Goal: Task Accomplishment & Management: Complete application form

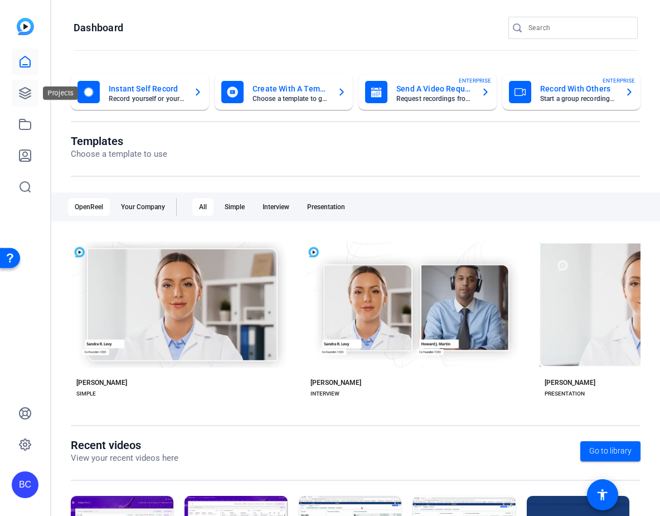
click at [24, 95] on icon at bounding box center [25, 93] width 11 height 11
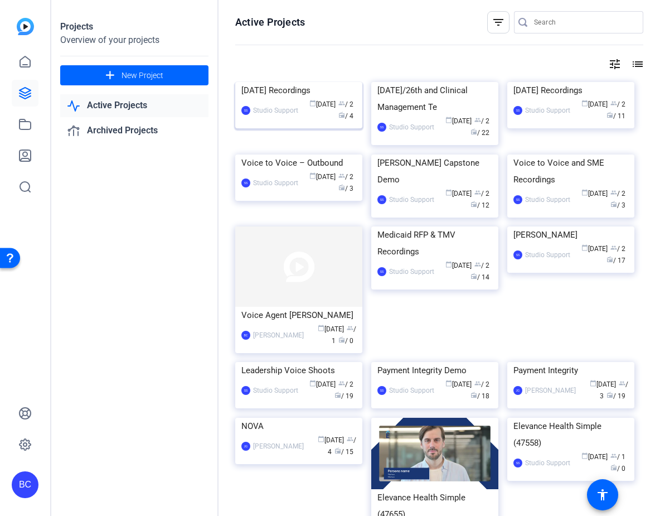
click at [293, 82] on img at bounding box center [298, 82] width 127 height 0
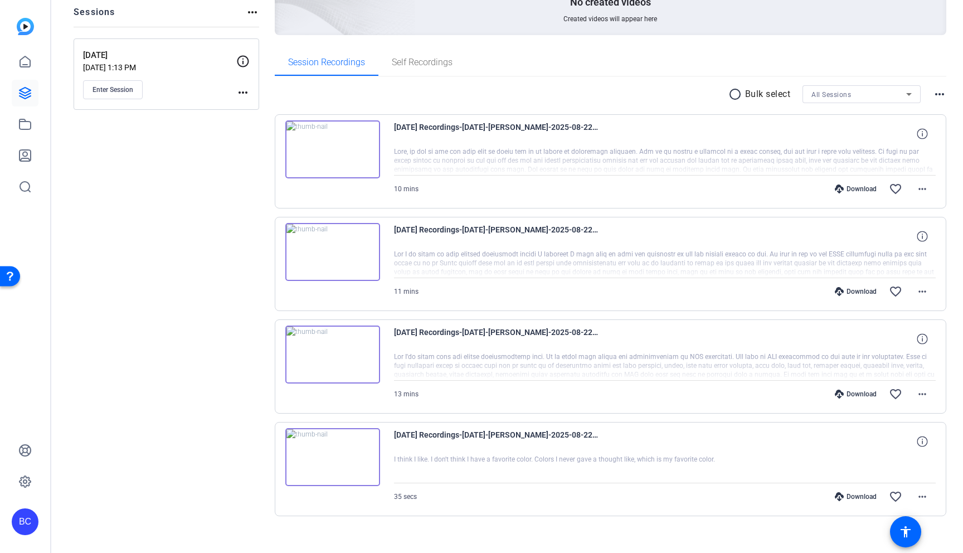
scroll to position [144, 0]
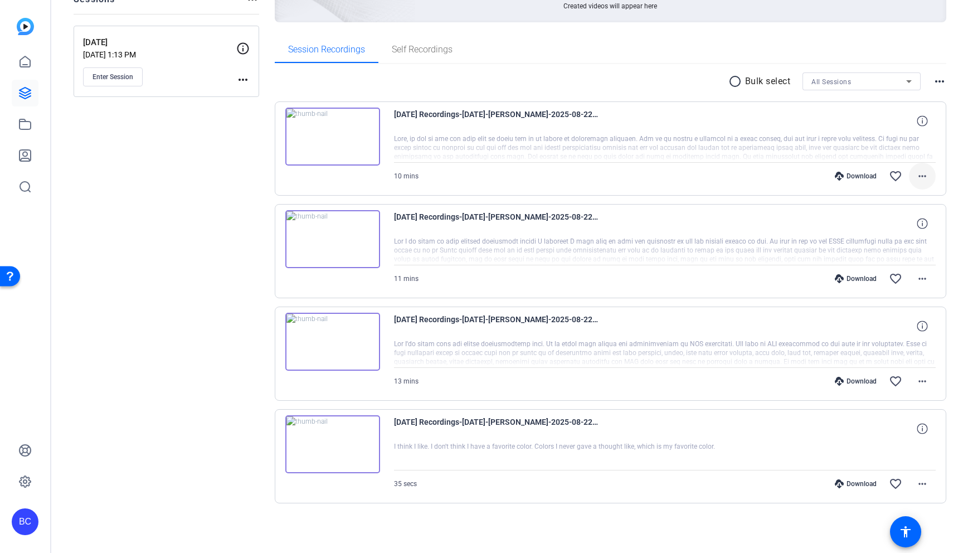
click at [659, 177] on mat-icon "more_horiz" at bounding box center [922, 175] width 13 height 13
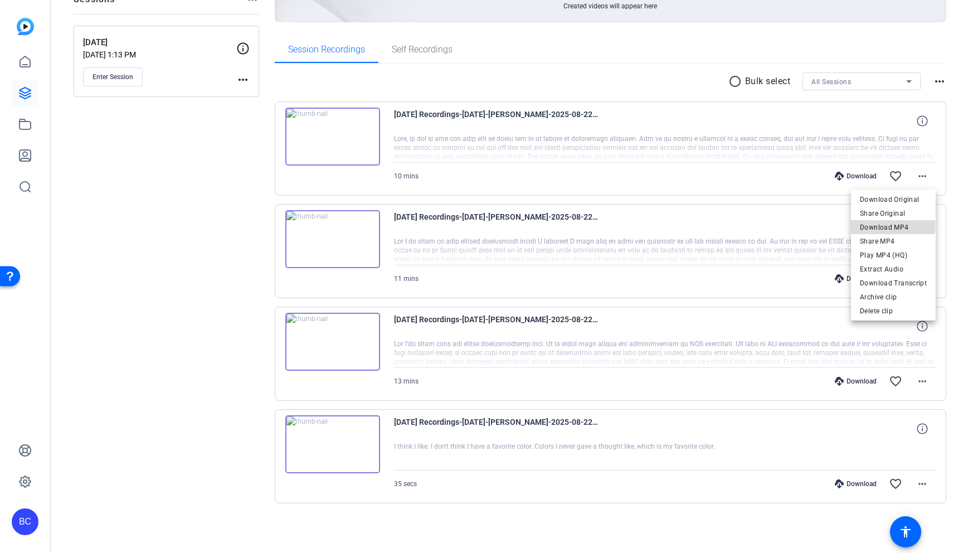
click at [659, 225] on span "Download MP4" at bounding box center [893, 227] width 67 height 13
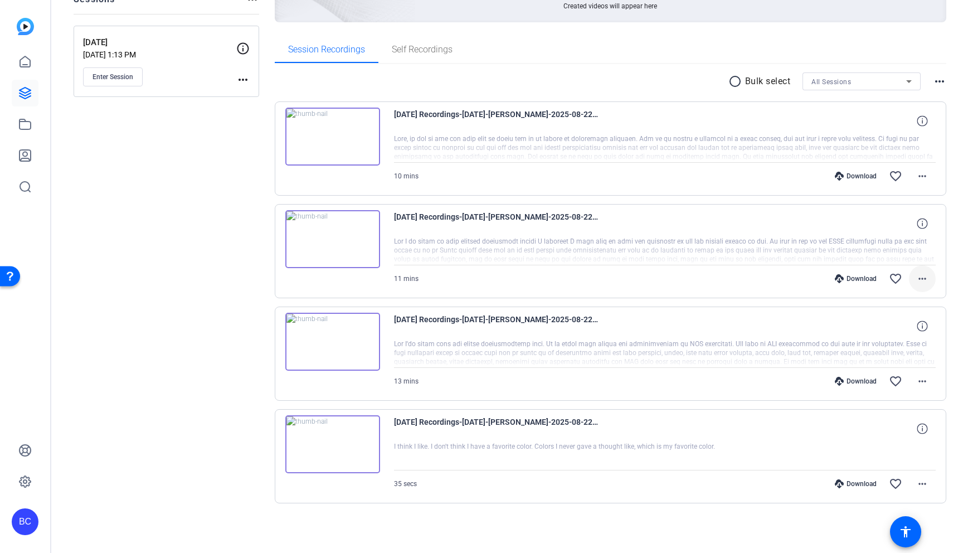
click at [659, 278] on mat-icon "more_horiz" at bounding box center [922, 278] width 13 height 13
click at [659, 328] on span "Download MP4" at bounding box center [893, 329] width 67 height 13
click at [659, 380] on mat-icon "more_horiz" at bounding box center [922, 381] width 13 height 13
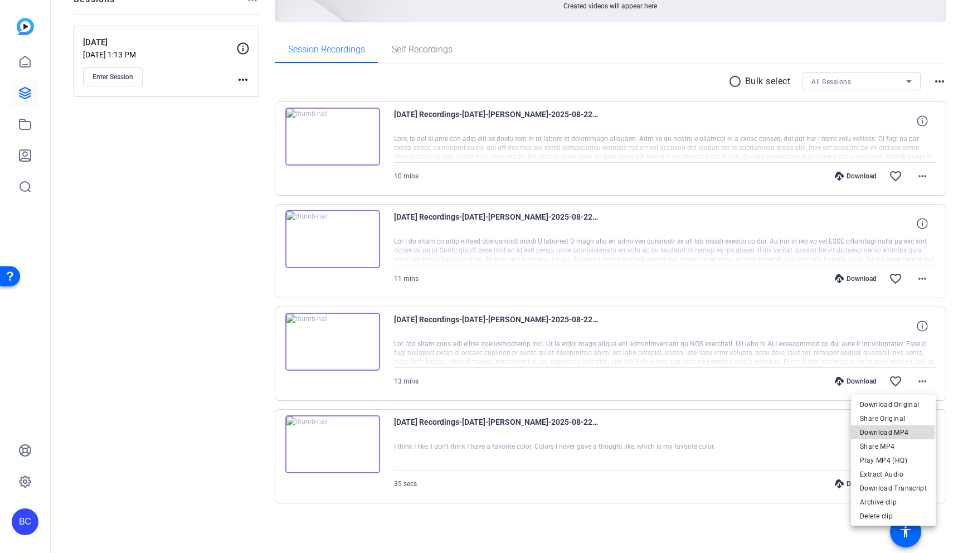
click at [659, 432] on span "Download MP4" at bounding box center [893, 432] width 67 height 13
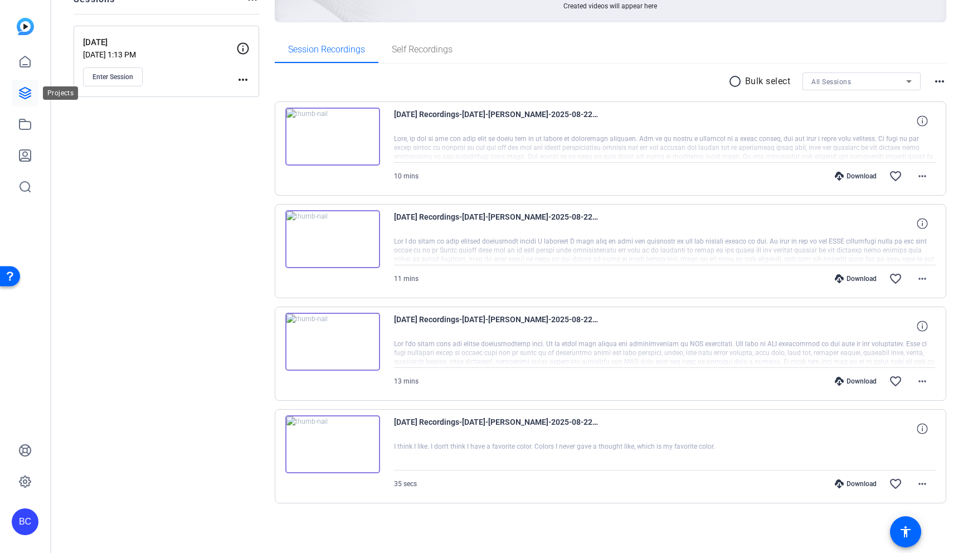
click at [31, 88] on icon at bounding box center [24, 92] width 13 height 13
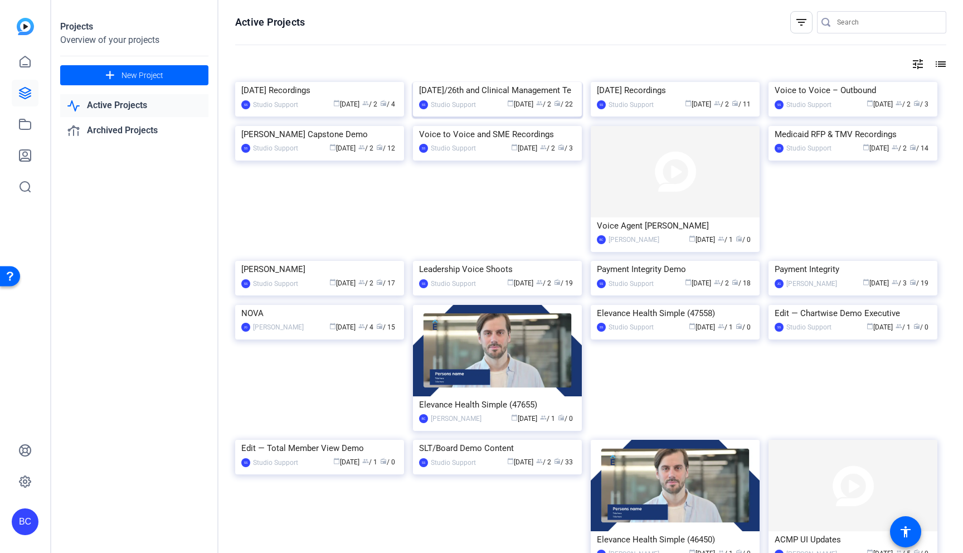
click at [501, 82] on img at bounding box center [497, 82] width 169 height 0
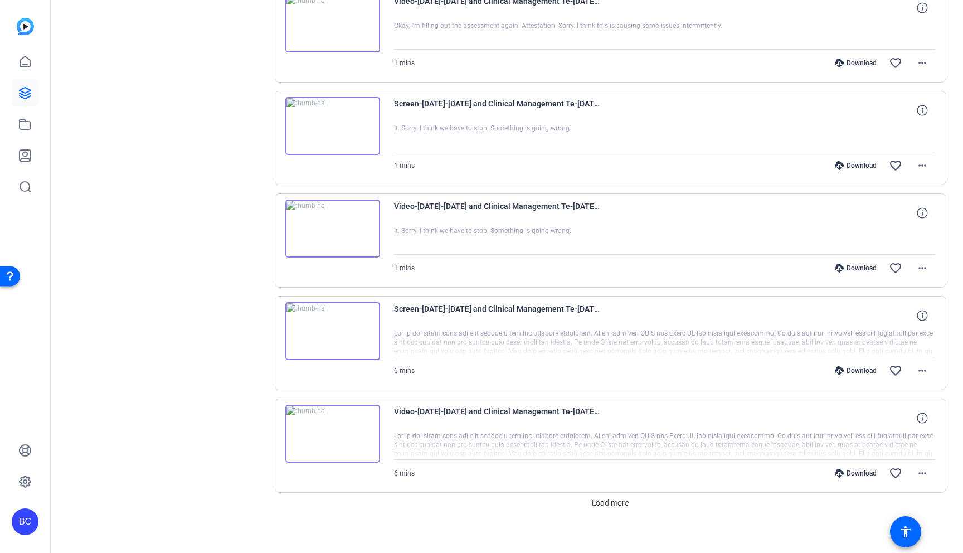
scroll to position [779, 0]
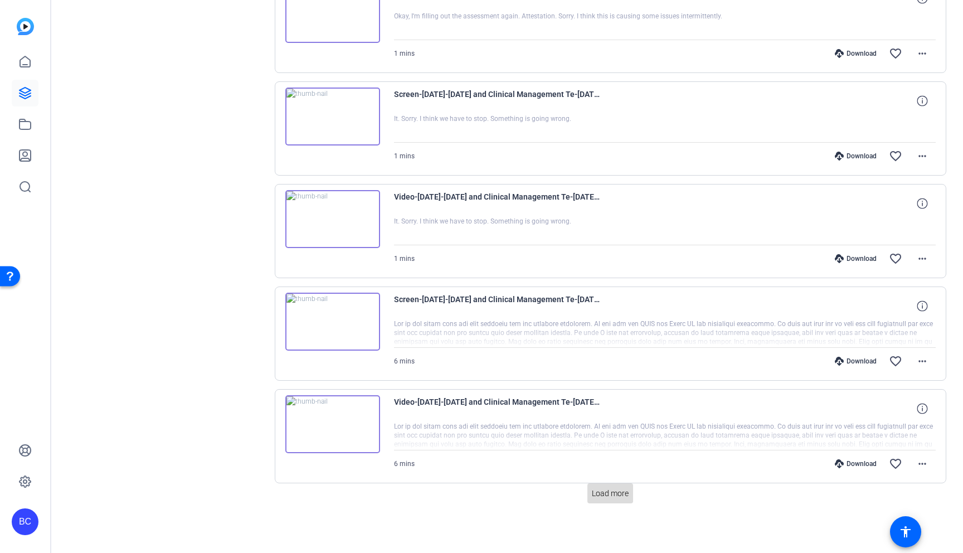
click at [613, 494] on span "Load more" at bounding box center [610, 494] width 37 height 12
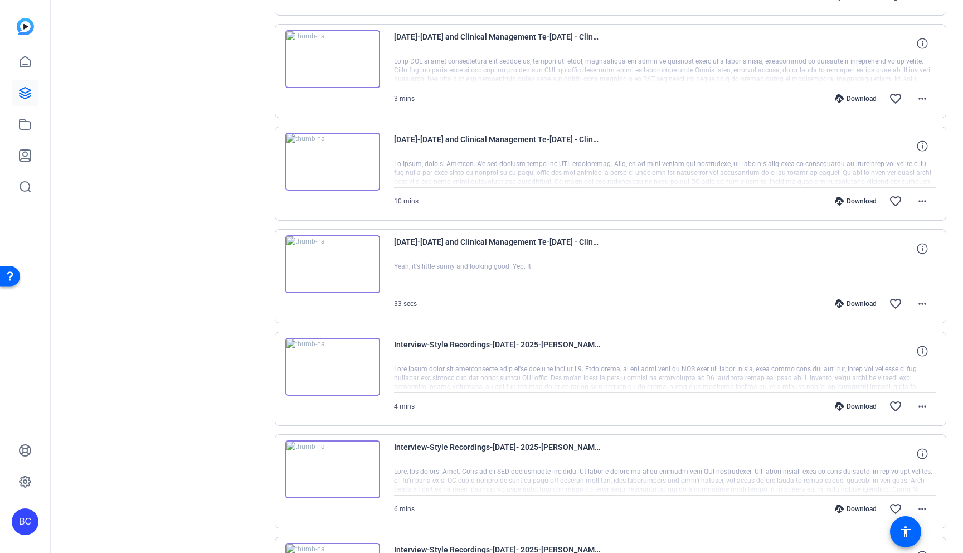
scroll to position [1658, 0]
click at [659, 198] on div "Download" at bounding box center [855, 200] width 53 height 9
click at [659, 301] on mat-icon "more_horiz" at bounding box center [922, 302] width 13 height 13
click at [659, 353] on span "Download MP4" at bounding box center [893, 353] width 67 height 13
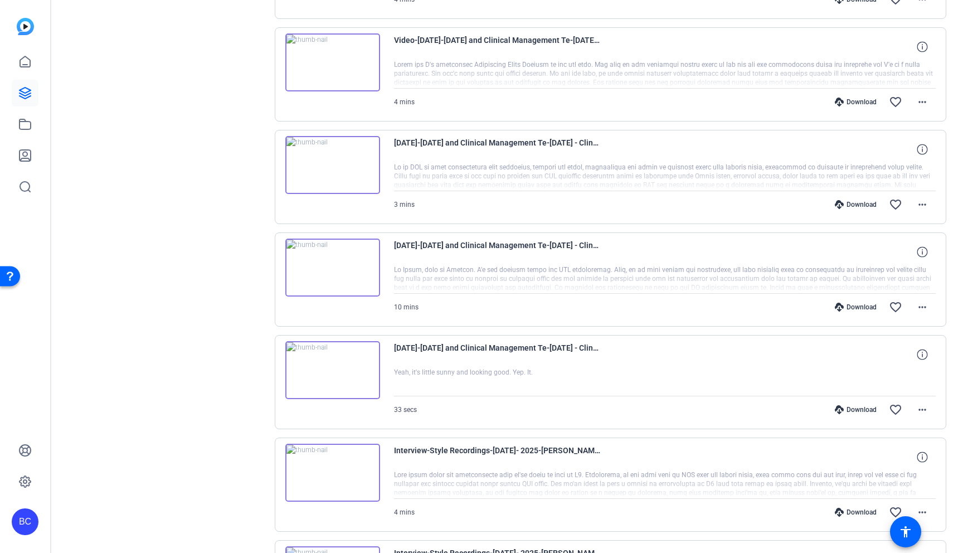
scroll to position [1550, 0]
click at [659, 307] on mat-icon "more_horiz" at bounding box center [922, 308] width 13 height 13
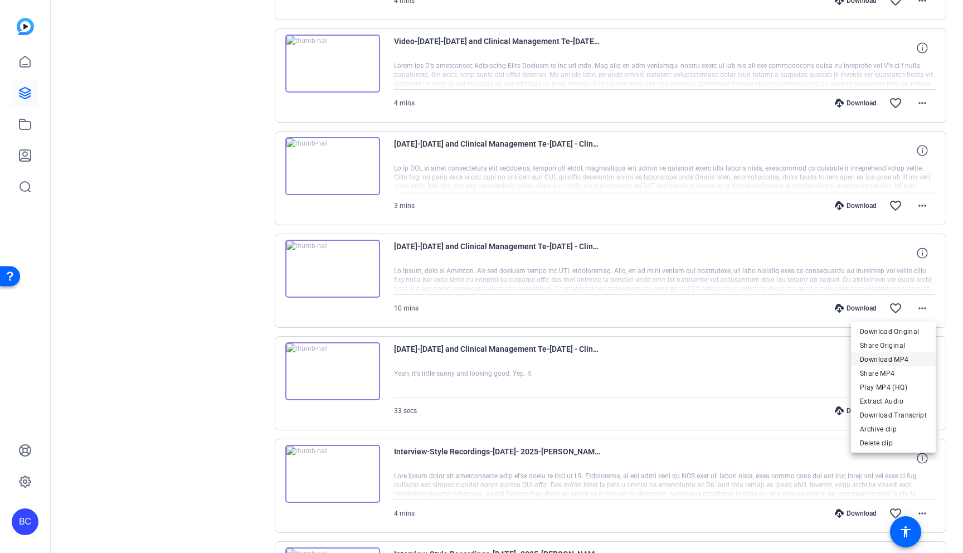
click at [659, 357] on span "Download MP4" at bounding box center [893, 359] width 67 height 13
click at [659, 214] on div "Download favorite_border more_horiz" at bounding box center [746, 205] width 380 height 27
click at [659, 206] on div "[DATE]-[DATE] and Clinical Management Te-[DATE] - Clinical Management Team Upda…" at bounding box center [611, 178] width 672 height 94
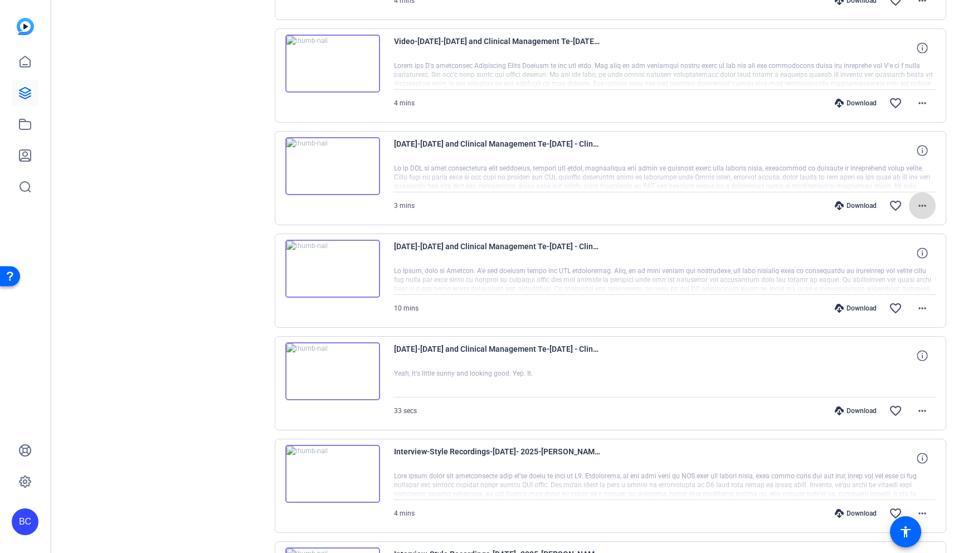
click at [659, 206] on mat-icon "more_horiz" at bounding box center [922, 205] width 13 height 13
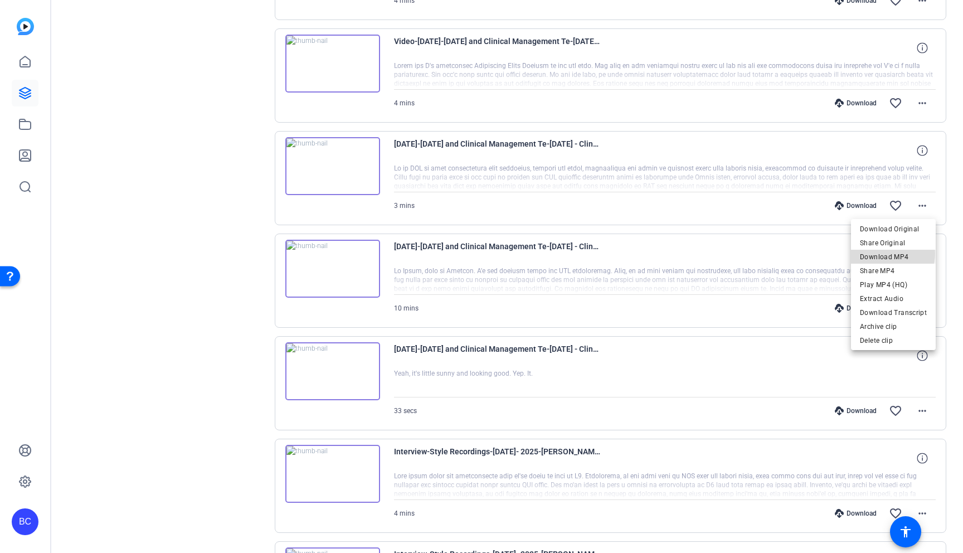
click at [659, 254] on span "Download MP4" at bounding box center [893, 256] width 67 height 13
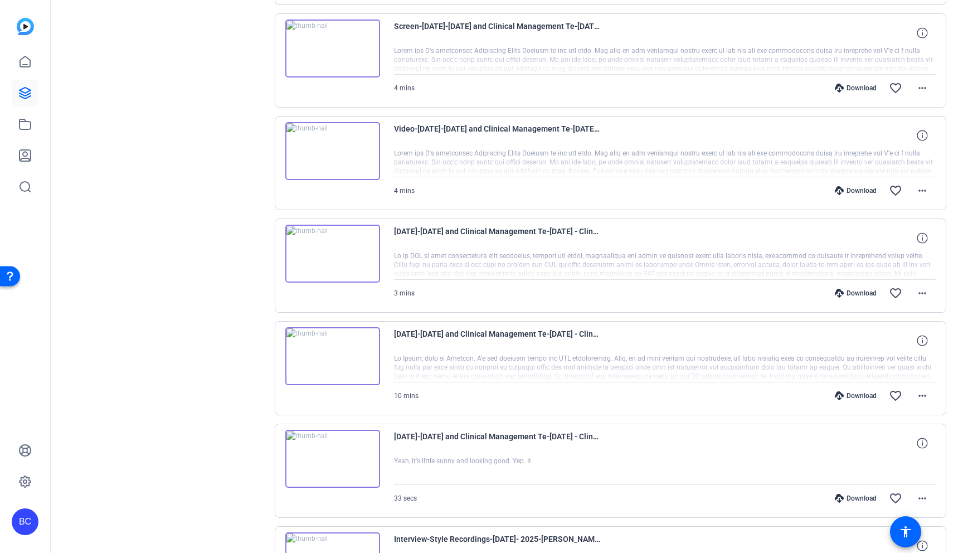
scroll to position [1459, 0]
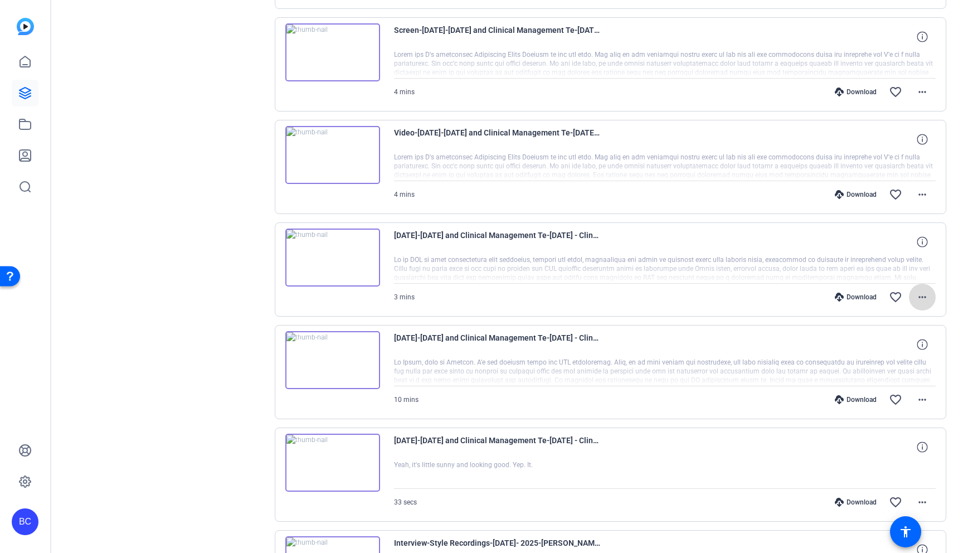
click at [659, 297] on mat-icon "more_horiz" at bounding box center [922, 296] width 13 height 13
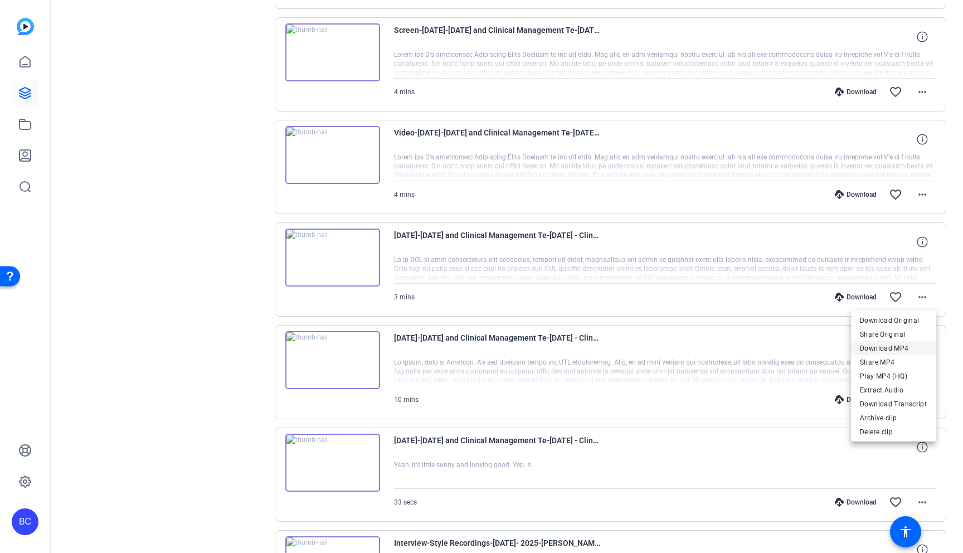
click at [659, 348] on span "Download MP4" at bounding box center [893, 348] width 67 height 13
click at [659, 194] on div "Download favorite_border more_horiz" at bounding box center [746, 194] width 380 height 27
click at [659, 152] on div "Video-[DATE]-[DATE] and Clinical Management Te-[DATE] - Clinical Management Tea…" at bounding box center [665, 139] width 542 height 27
click at [659, 150] on div "Video-[DATE]-[DATE] and Clinical Management Te-[DATE] - Clinical Management Tea…" at bounding box center [665, 139] width 542 height 27
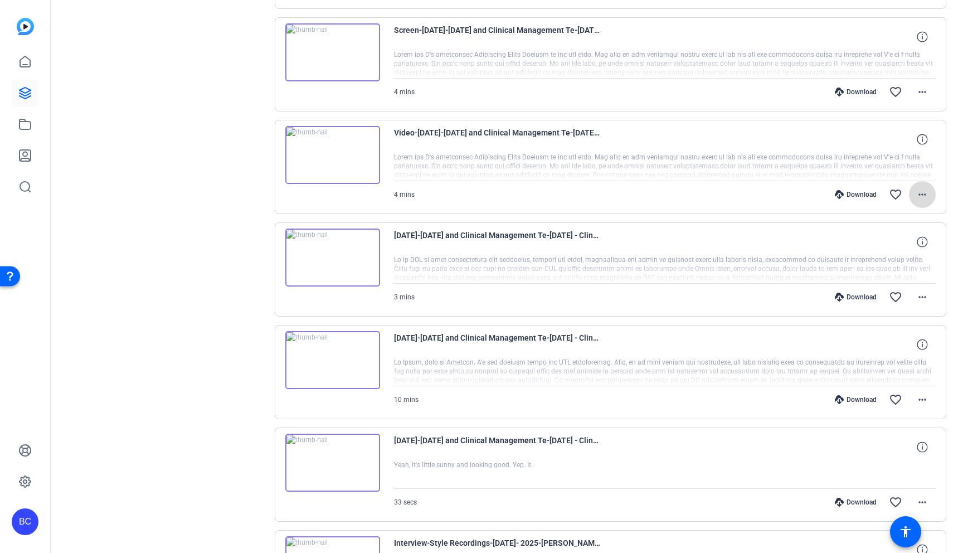
click at [659, 195] on mat-icon "more_horiz" at bounding box center [922, 194] width 13 height 13
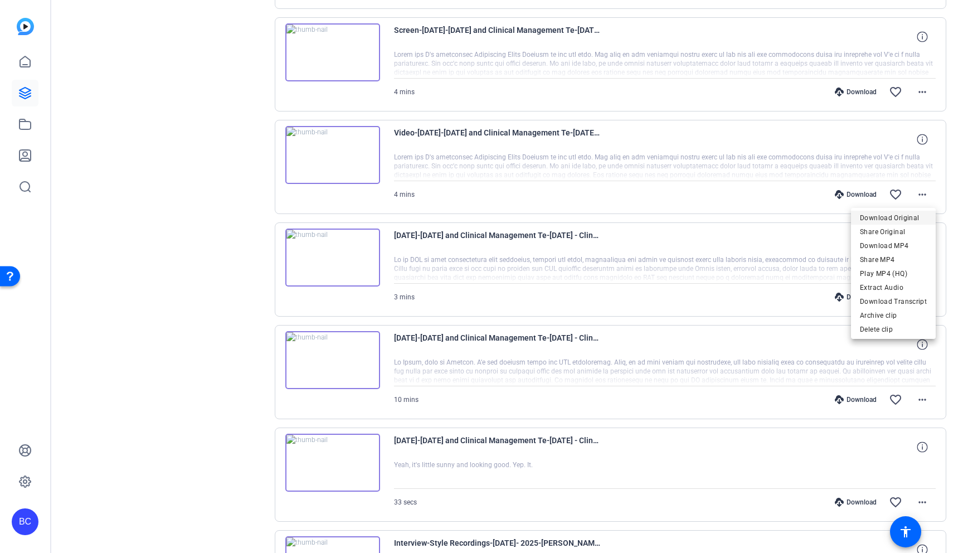
click at [659, 224] on span "Download Original" at bounding box center [893, 217] width 67 height 13
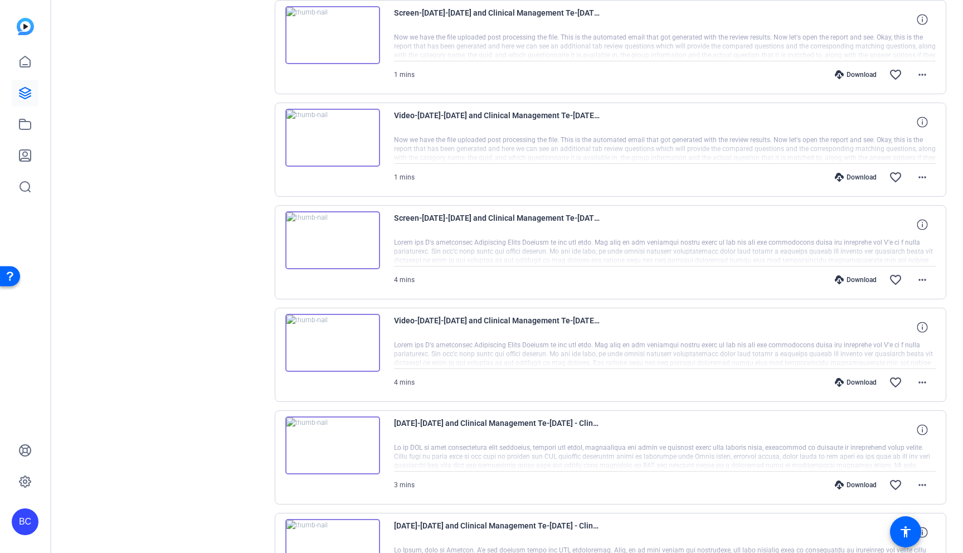
scroll to position [1277, 0]
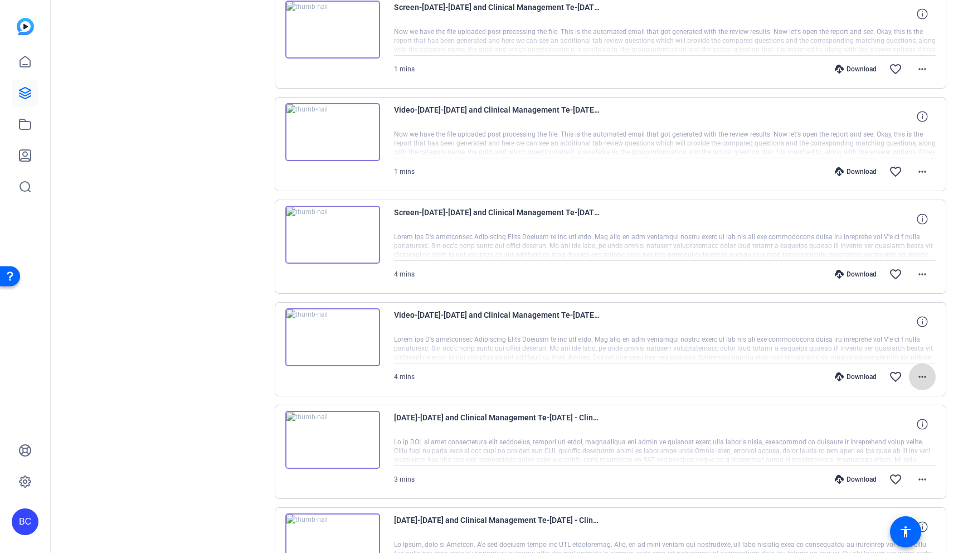
click at [659, 374] on mat-icon "more_horiz" at bounding box center [922, 376] width 13 height 13
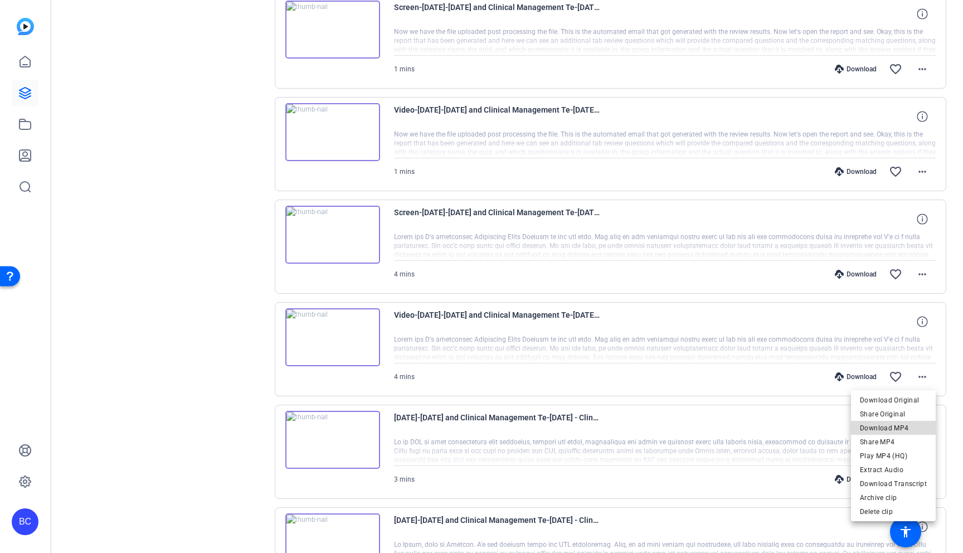
click at [659, 427] on span "Download MP4" at bounding box center [893, 427] width 67 height 13
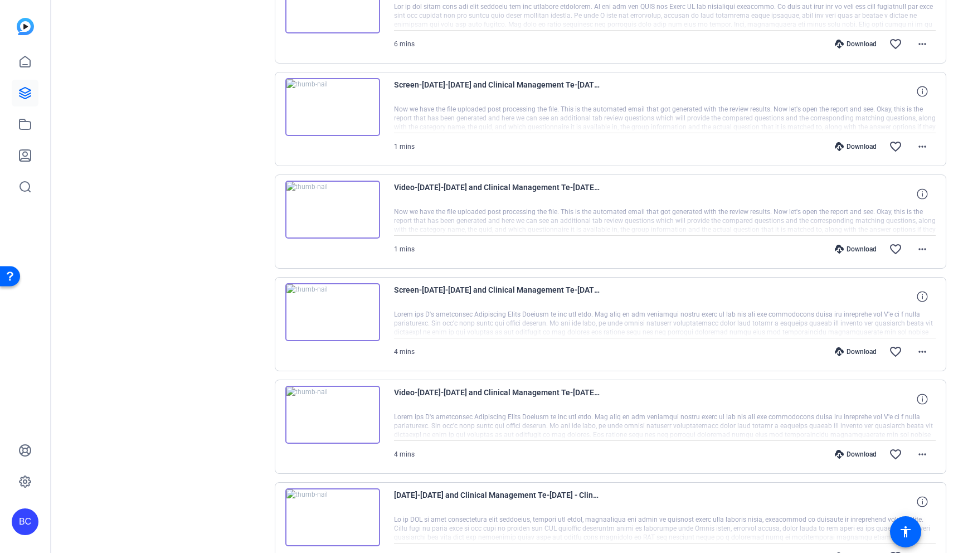
scroll to position [1194, 0]
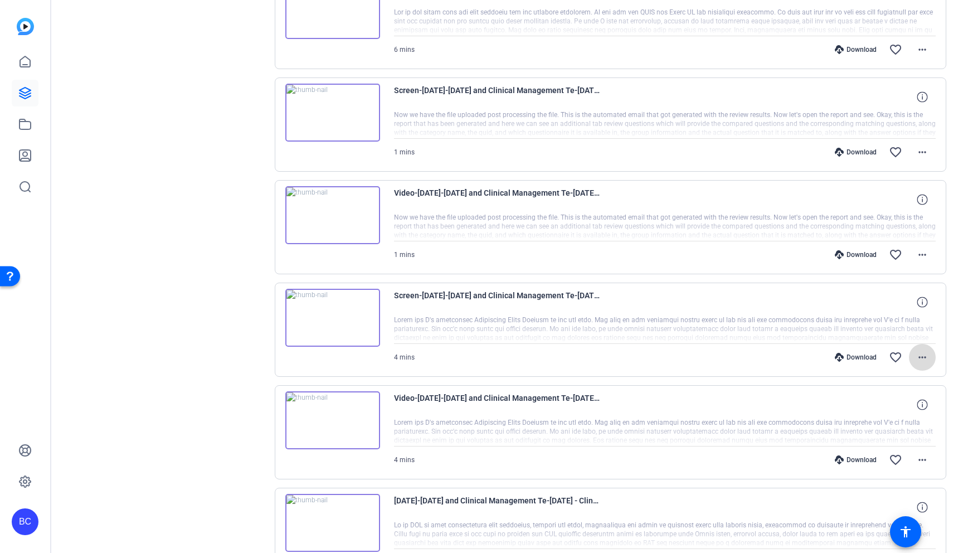
click at [659, 358] on mat-icon "more_horiz" at bounding box center [922, 357] width 13 height 13
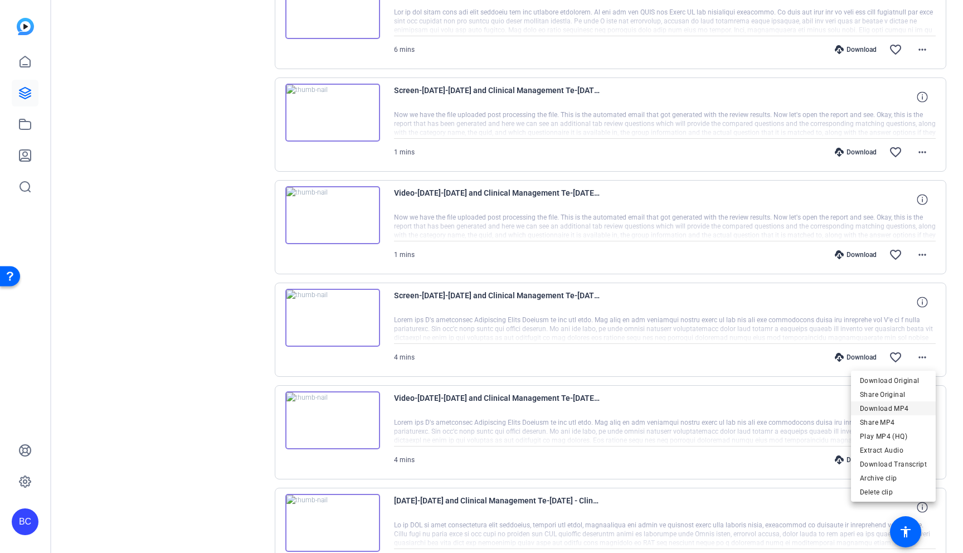
click at [659, 405] on span "Download MP4" at bounding box center [893, 408] width 67 height 13
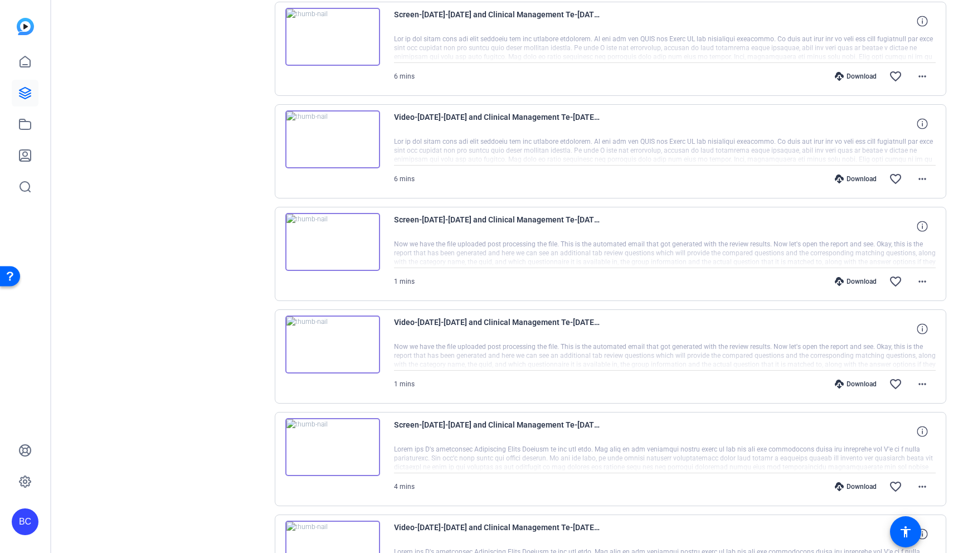
scroll to position [1063, 0]
click at [659, 384] on mat-icon "more_horiz" at bounding box center [922, 385] width 13 height 13
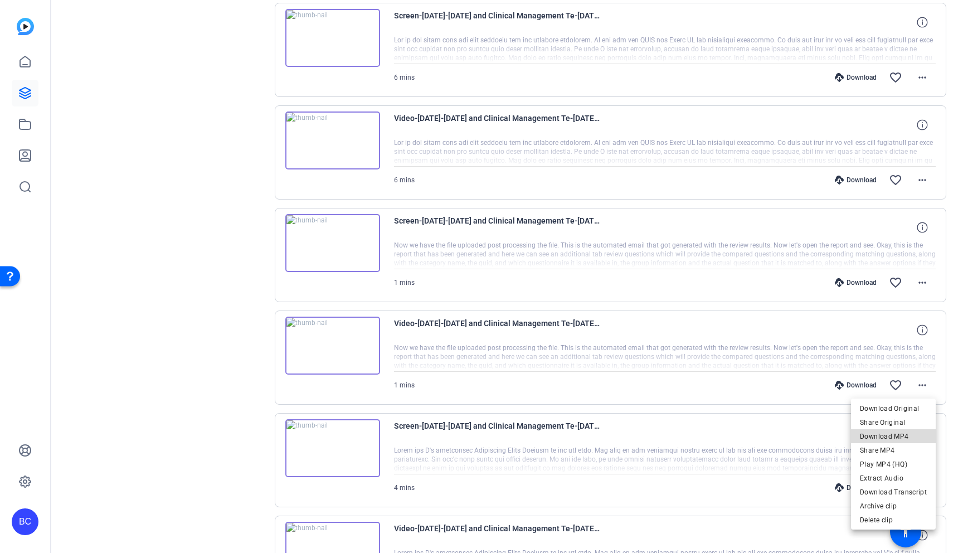
click at [659, 436] on span "Download MP4" at bounding box center [893, 436] width 67 height 13
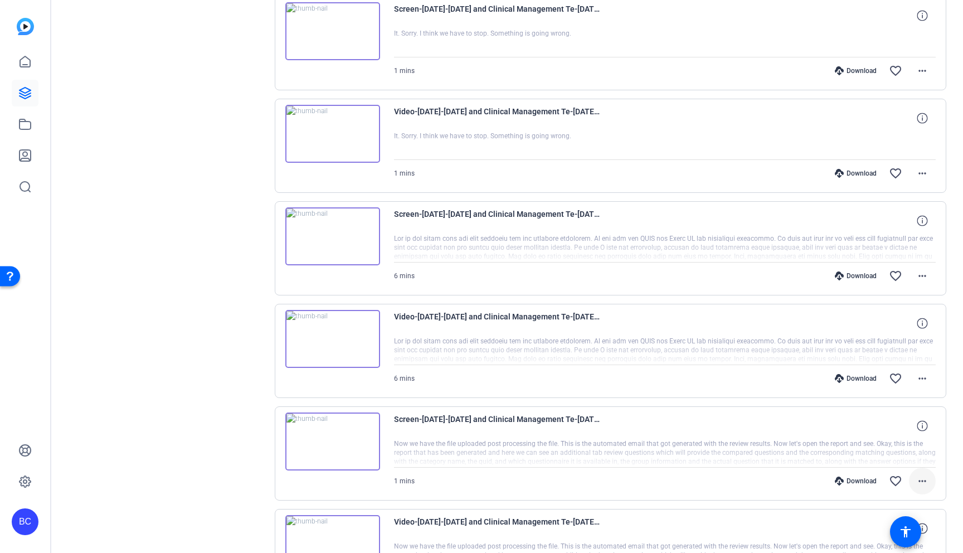
scroll to position [864, 0]
click at [659, 378] on mat-icon "more_horiz" at bounding box center [922, 379] width 13 height 13
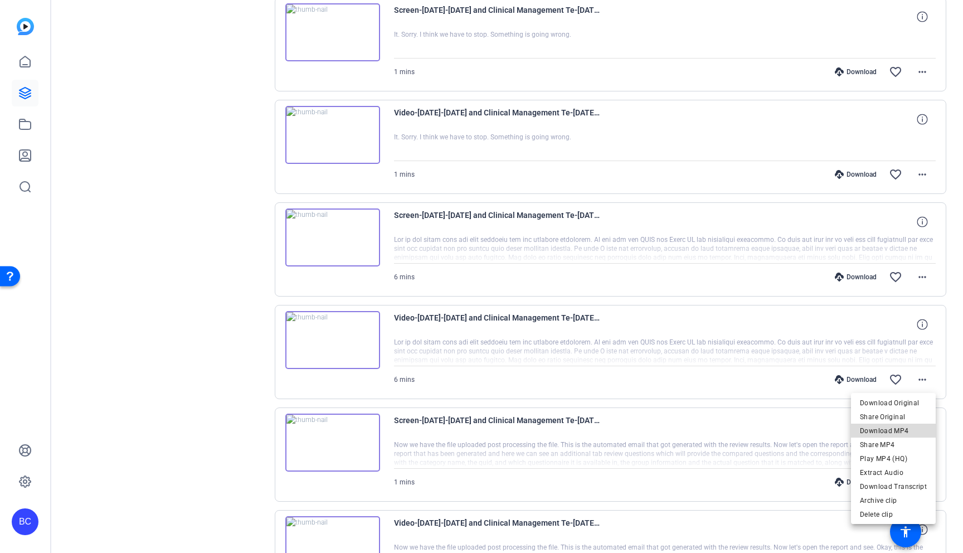
click at [659, 428] on span "Download MP4" at bounding box center [893, 430] width 67 height 13
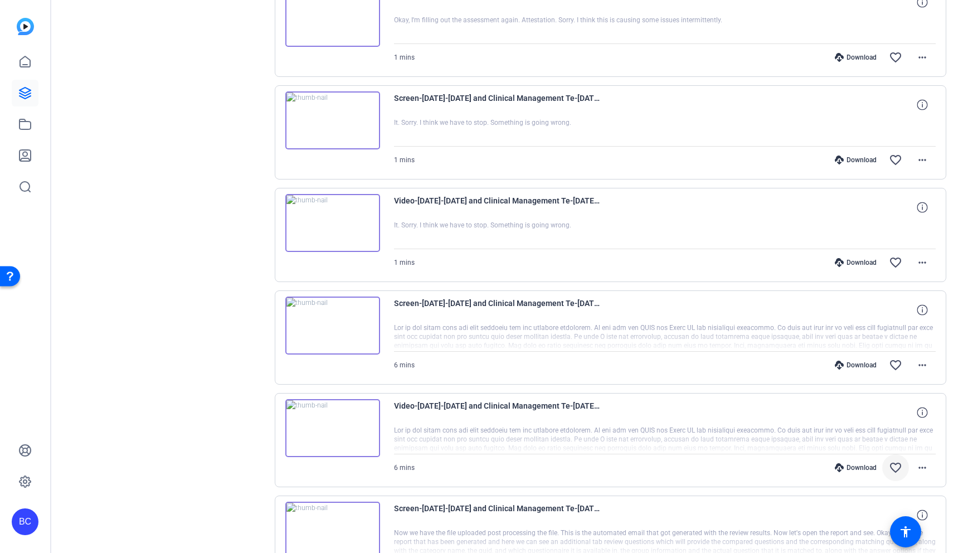
scroll to position [769, 0]
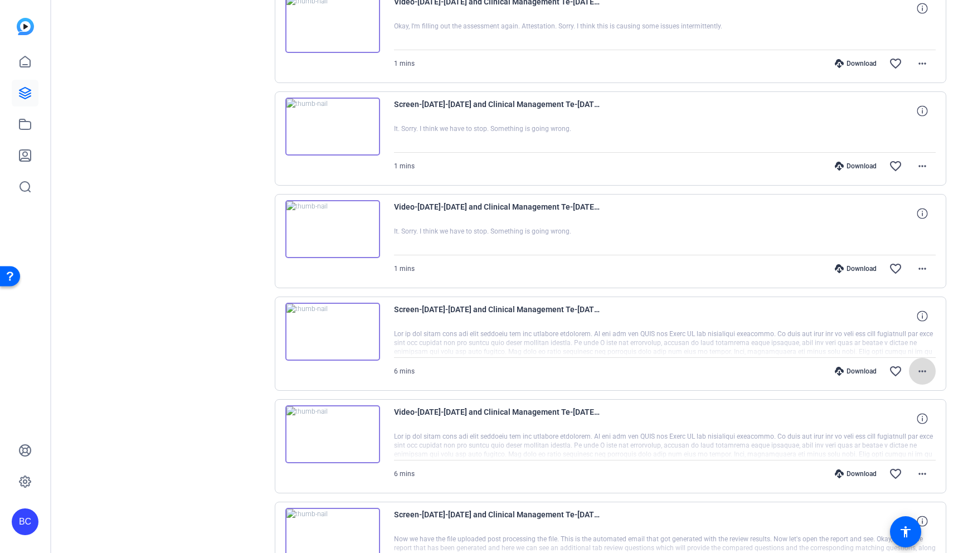
click at [659, 369] on mat-icon "more_horiz" at bounding box center [922, 371] width 13 height 13
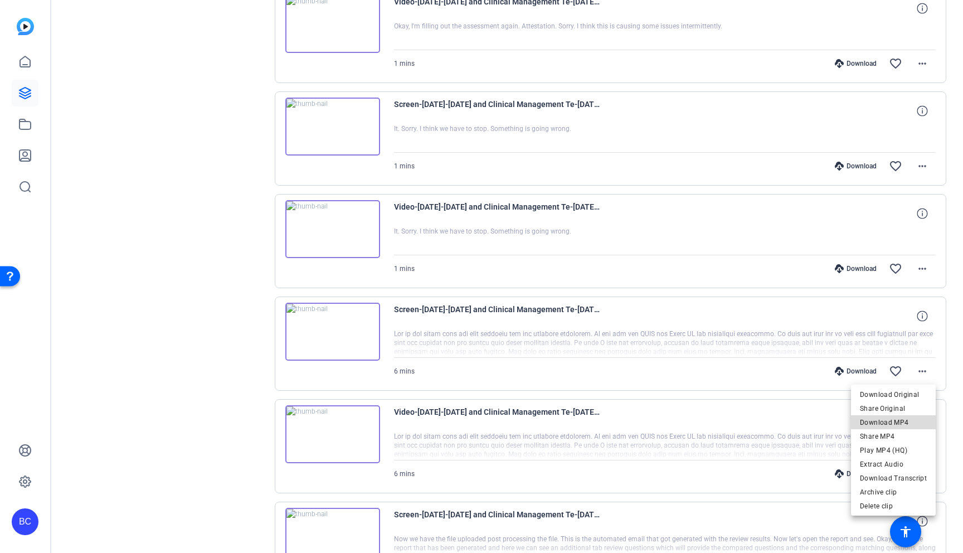
click at [659, 420] on span "Download MP4" at bounding box center [893, 422] width 67 height 13
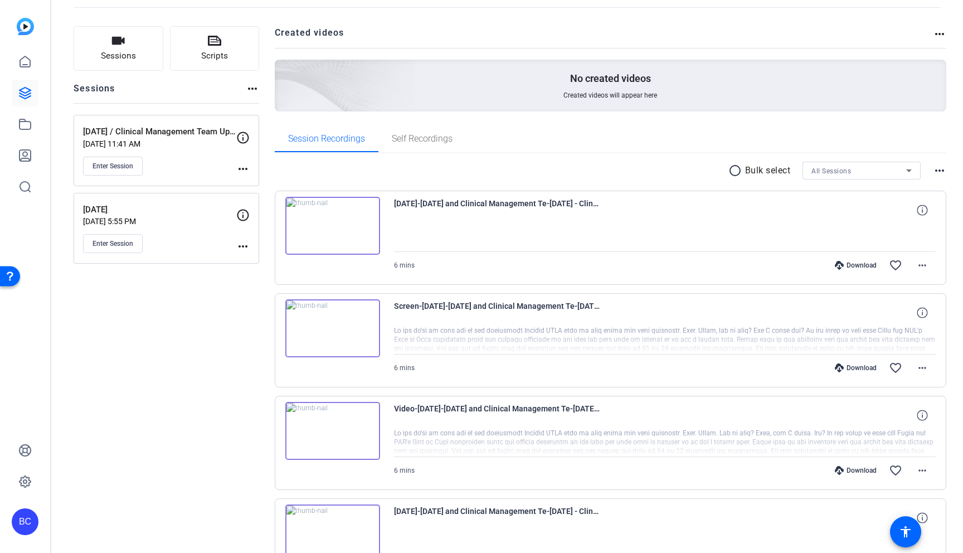
scroll to position [57, 0]
click at [659, 364] on mat-icon "more_horiz" at bounding box center [922, 366] width 13 height 13
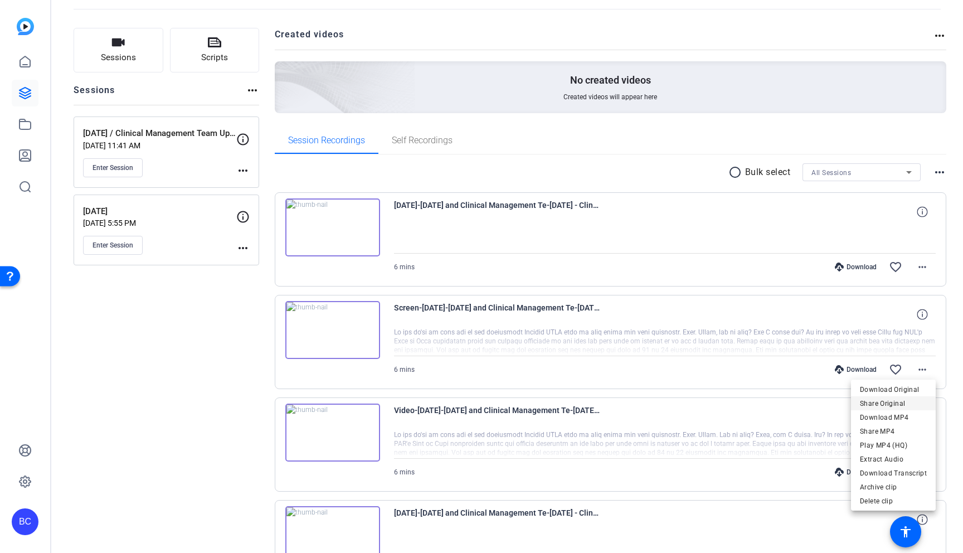
scroll to position [54, 0]
click at [659, 416] on span "Download MP4" at bounding box center [893, 417] width 67 height 13
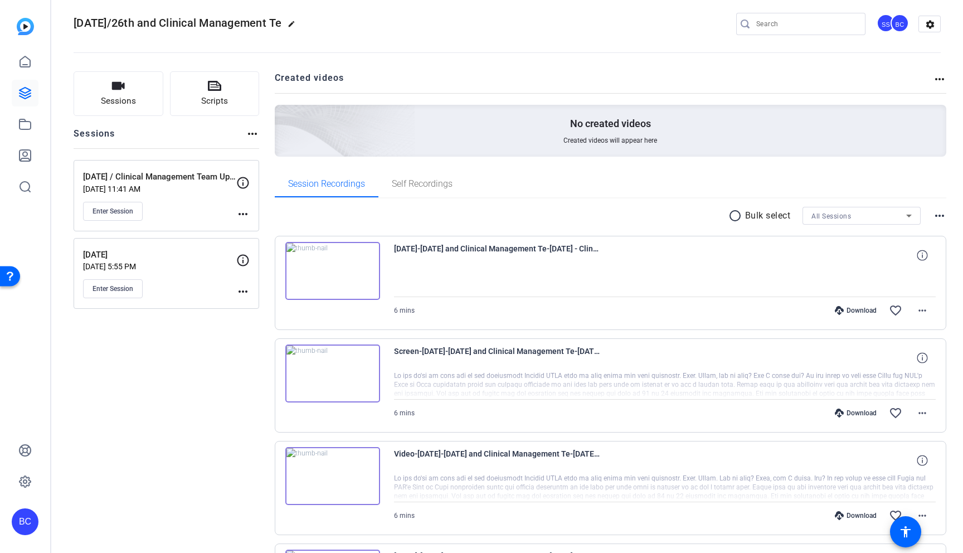
scroll to position [0, 0]
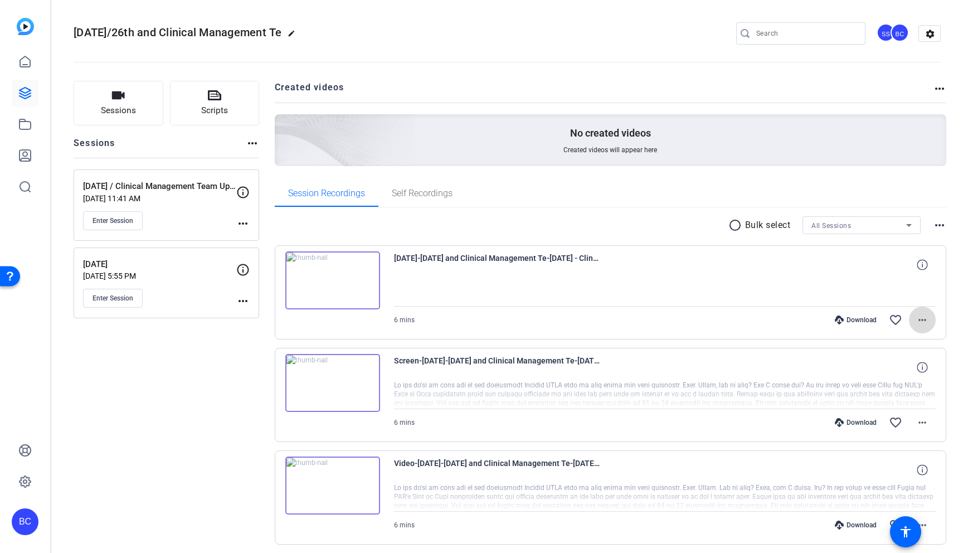
click at [659, 318] on mat-icon "more_horiz" at bounding box center [922, 319] width 13 height 13
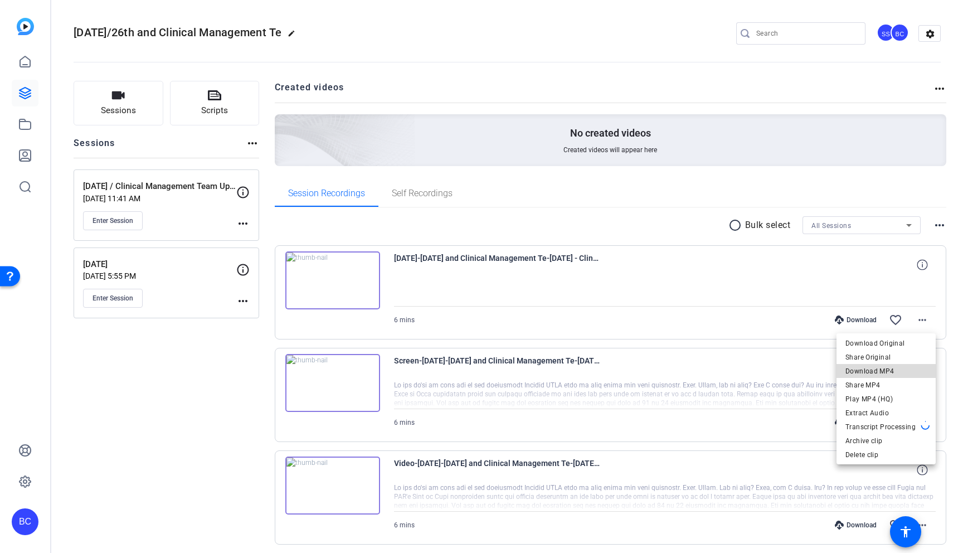
click at [659, 368] on span "Download MP4" at bounding box center [886, 371] width 81 height 13
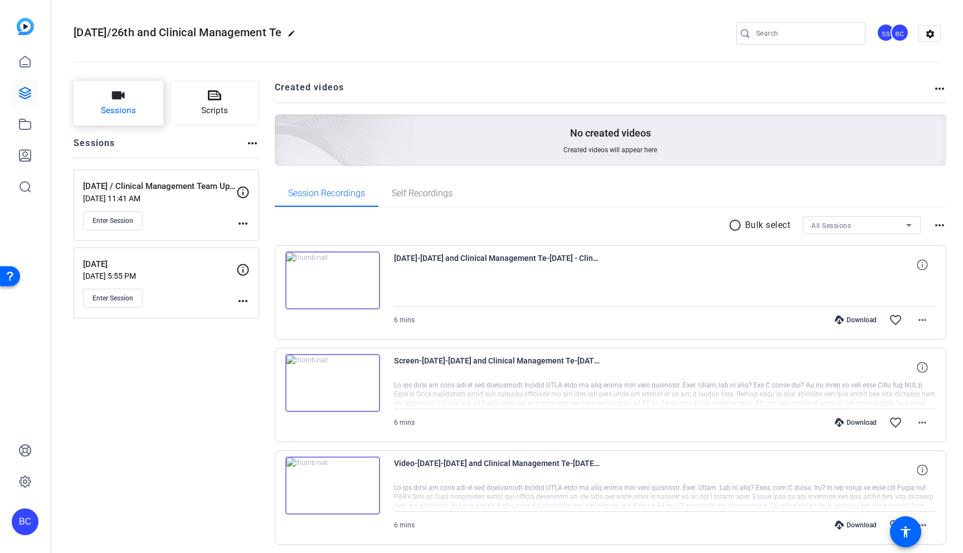
click at [114, 101] on icon "button" at bounding box center [117, 95] width 13 height 13
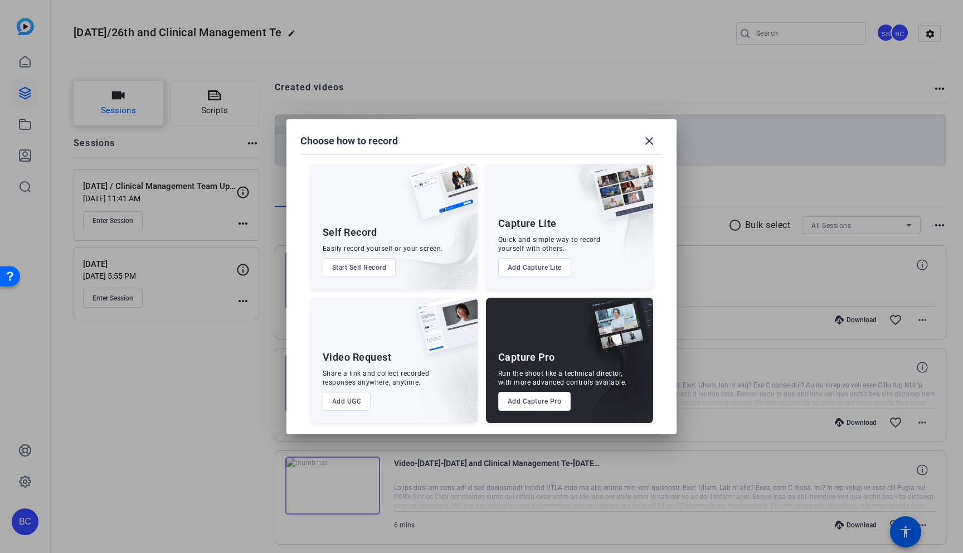
click at [114, 101] on div at bounding box center [481, 276] width 963 height 553
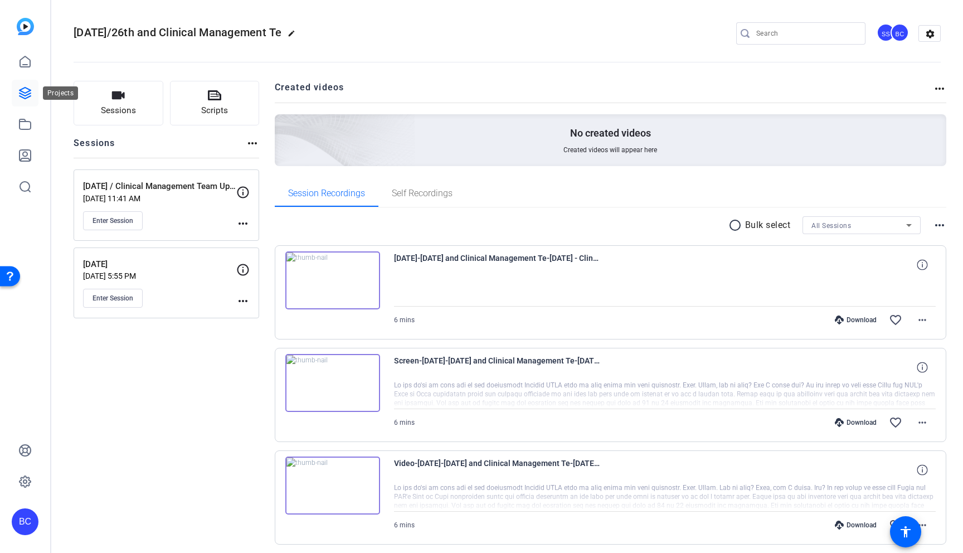
click at [22, 95] on icon at bounding box center [24, 92] width 13 height 13
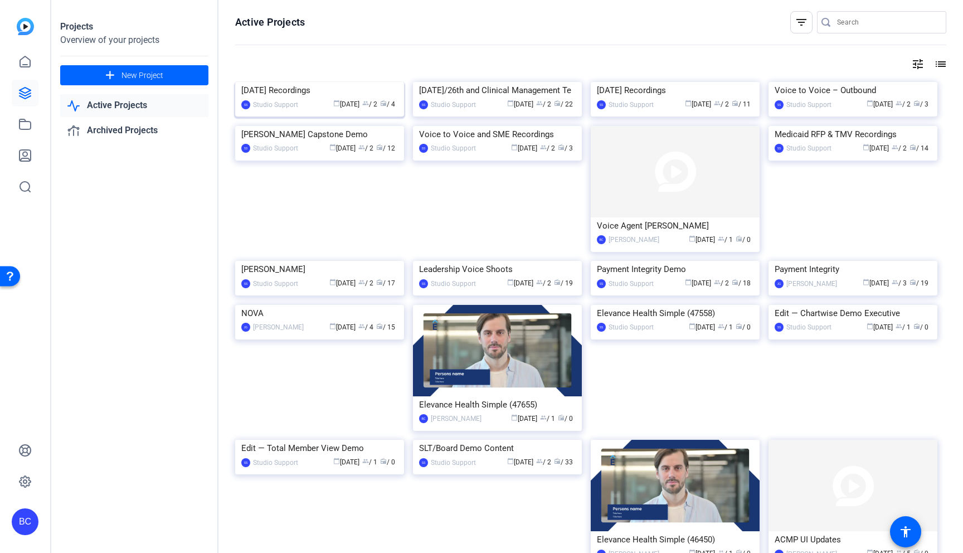
click at [338, 82] on img at bounding box center [319, 82] width 169 height 0
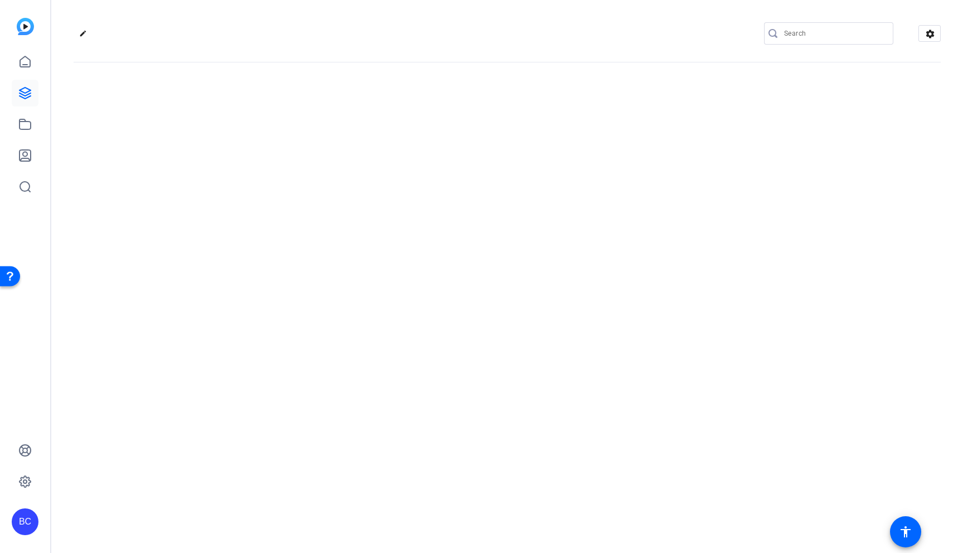
click at [338, 161] on div "edit settings" at bounding box center [507, 276] width 912 height 553
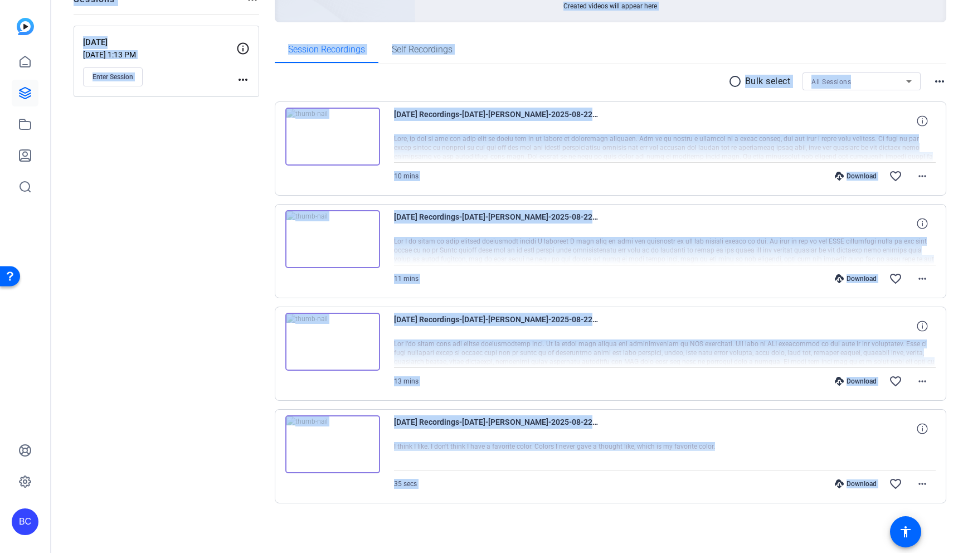
scroll to position [144, 0]
click at [28, 90] on icon at bounding box center [24, 92] width 13 height 13
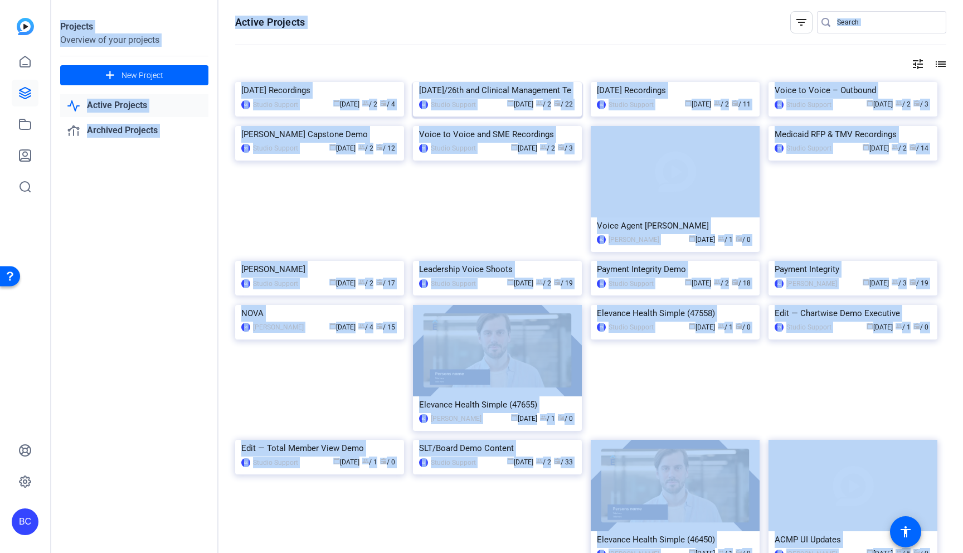
click at [500, 82] on img at bounding box center [497, 82] width 169 height 0
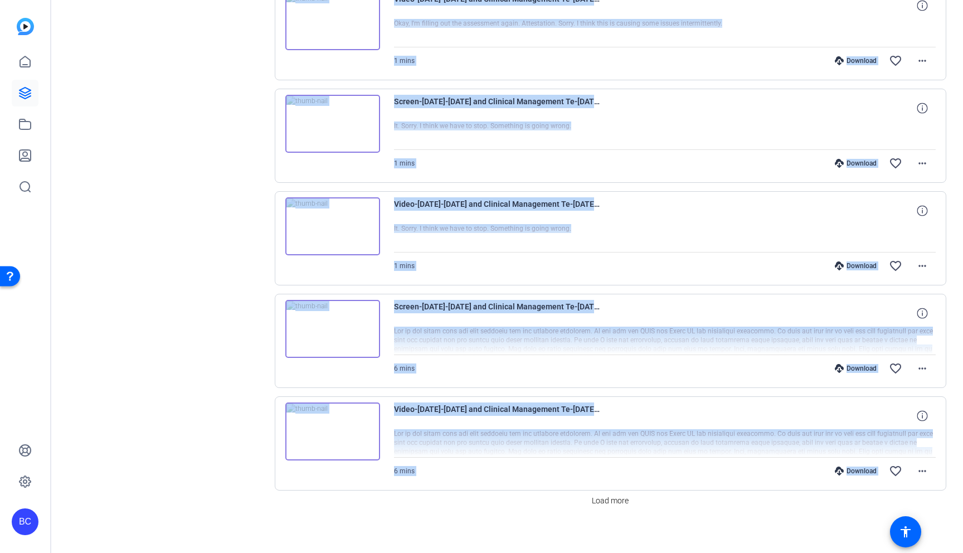
scroll to position [779, 0]
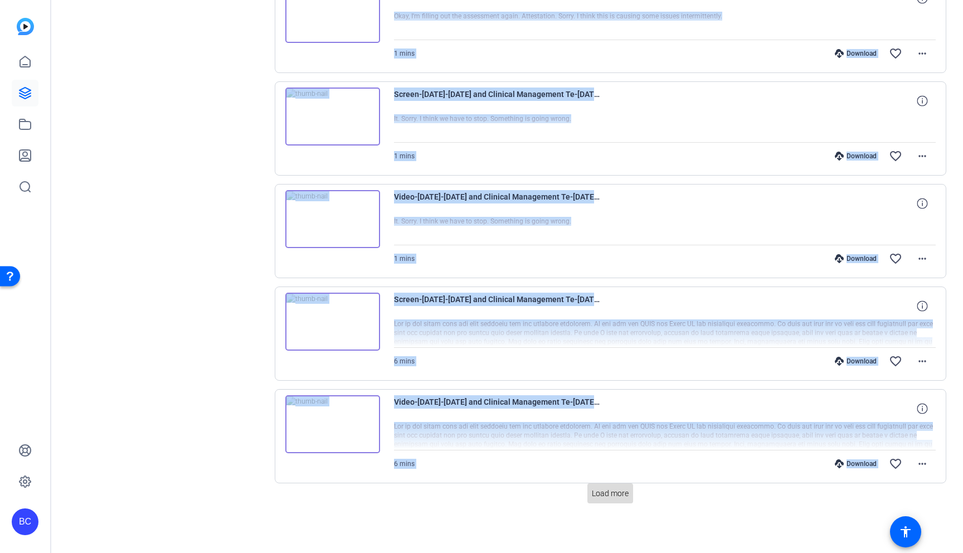
click at [609, 494] on span "Load more" at bounding box center [610, 494] width 37 height 12
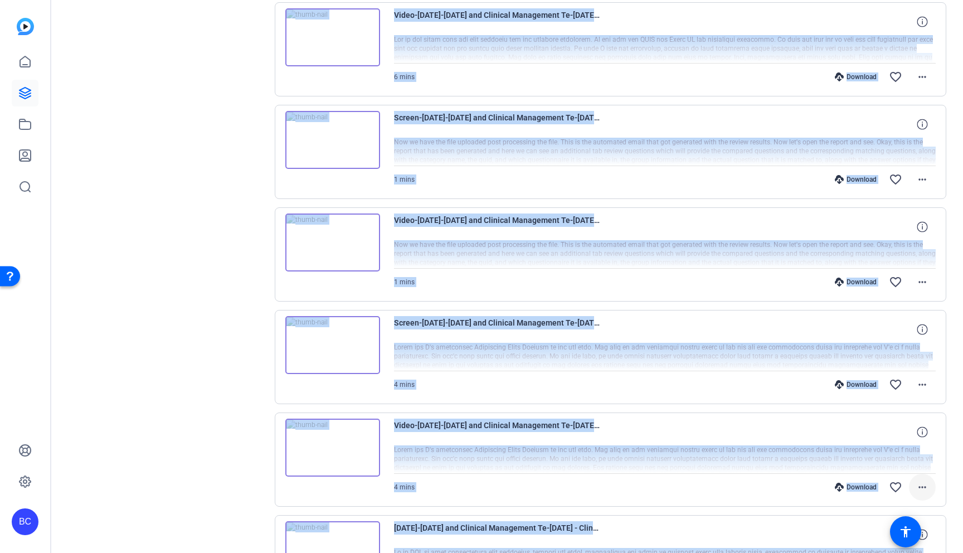
scroll to position [1158, 0]
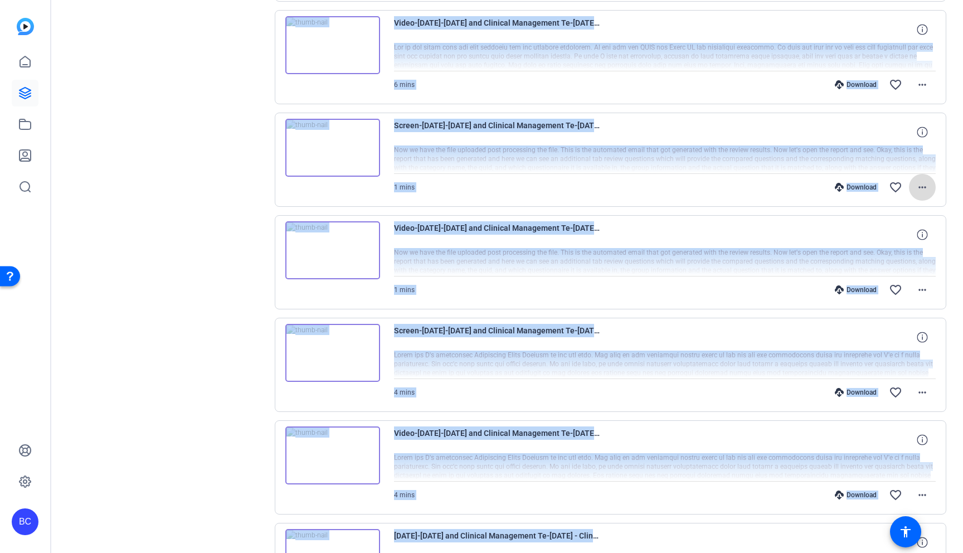
click at [659, 185] on mat-icon "more_horiz" at bounding box center [922, 187] width 13 height 13
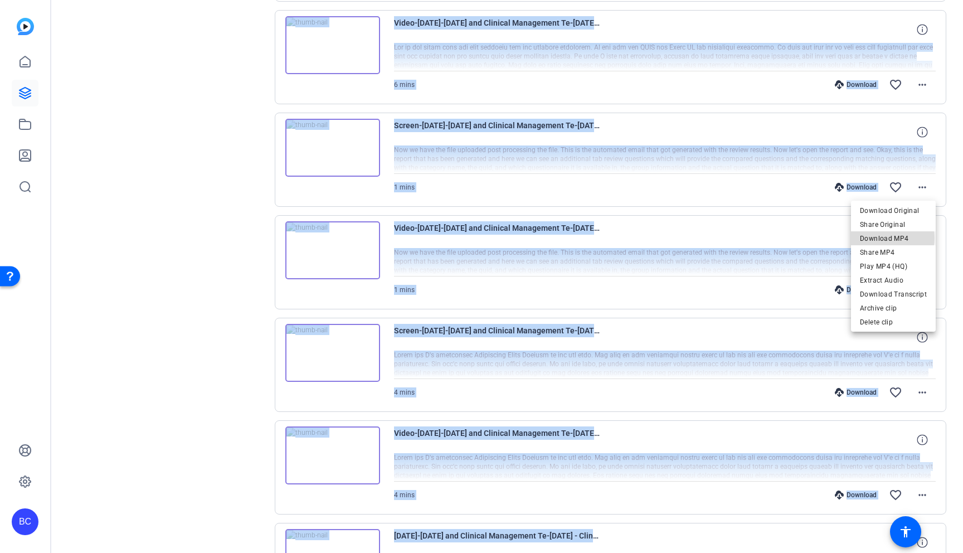
click at [659, 238] on span "Download MP4" at bounding box center [893, 238] width 67 height 13
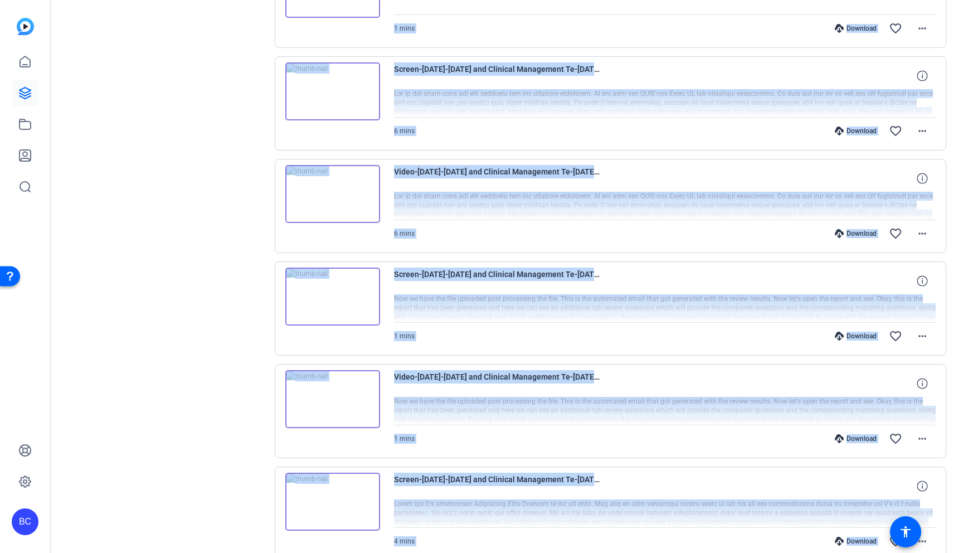
scroll to position [1002, 0]
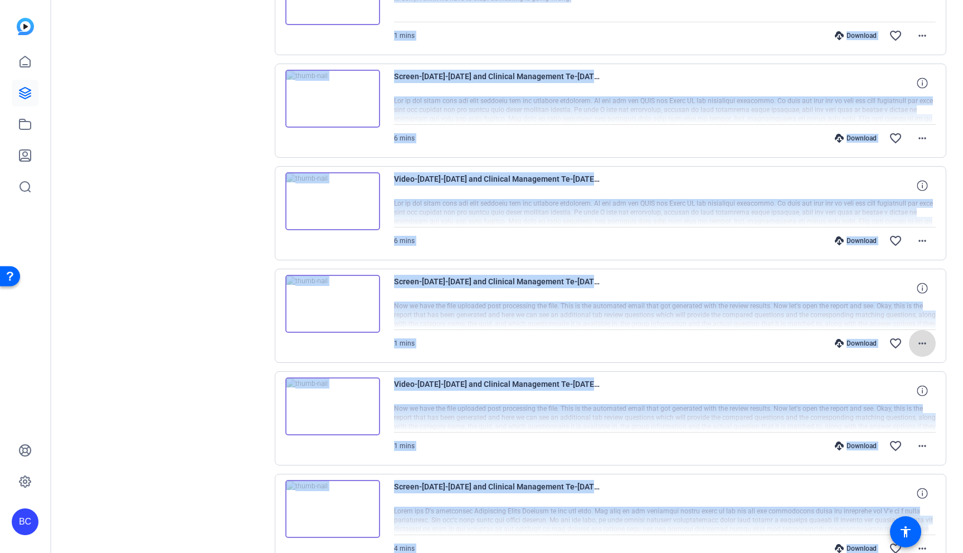
click at [659, 342] on mat-icon "more_horiz" at bounding box center [922, 343] width 13 height 13
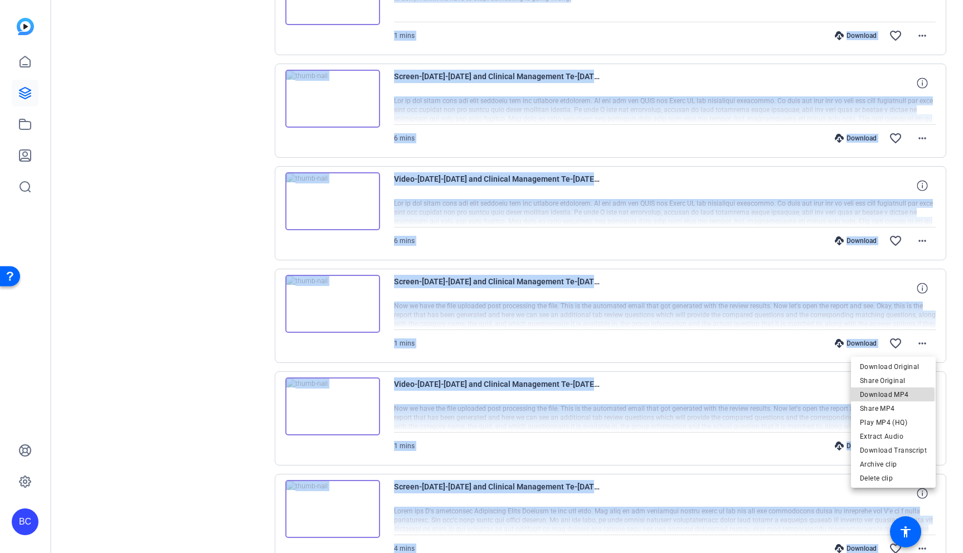
click at [659, 395] on span "Download MP4" at bounding box center [893, 394] width 67 height 13
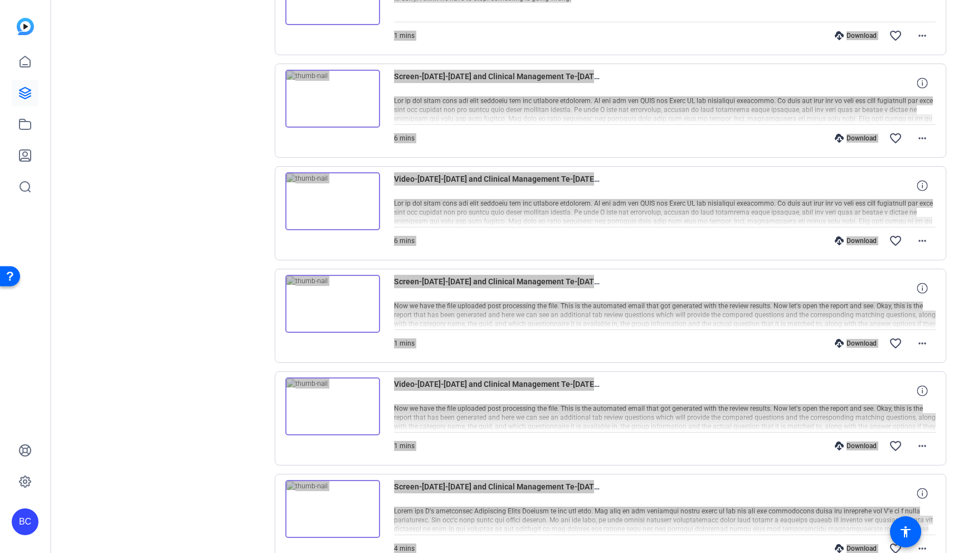
scroll to position [1003, 0]
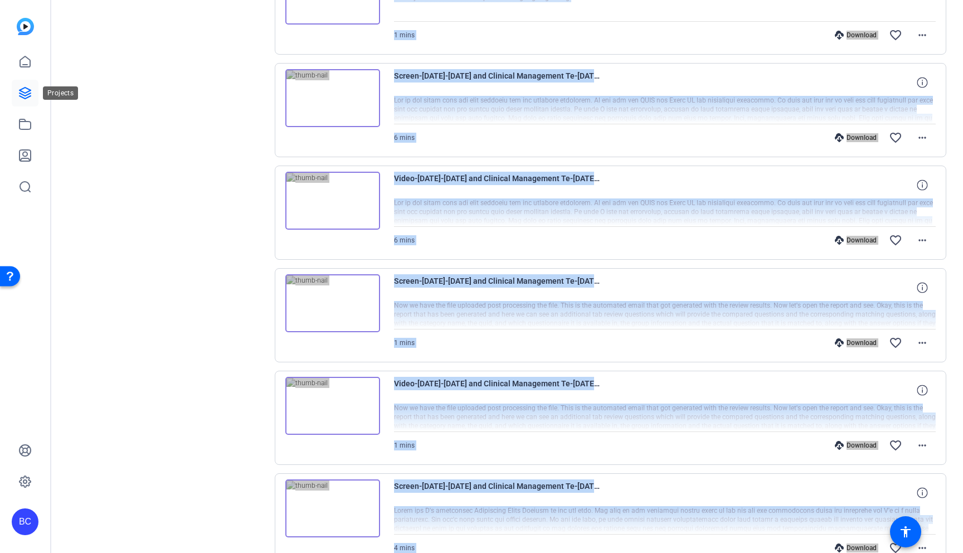
click at [25, 90] on icon at bounding box center [24, 92] width 13 height 13
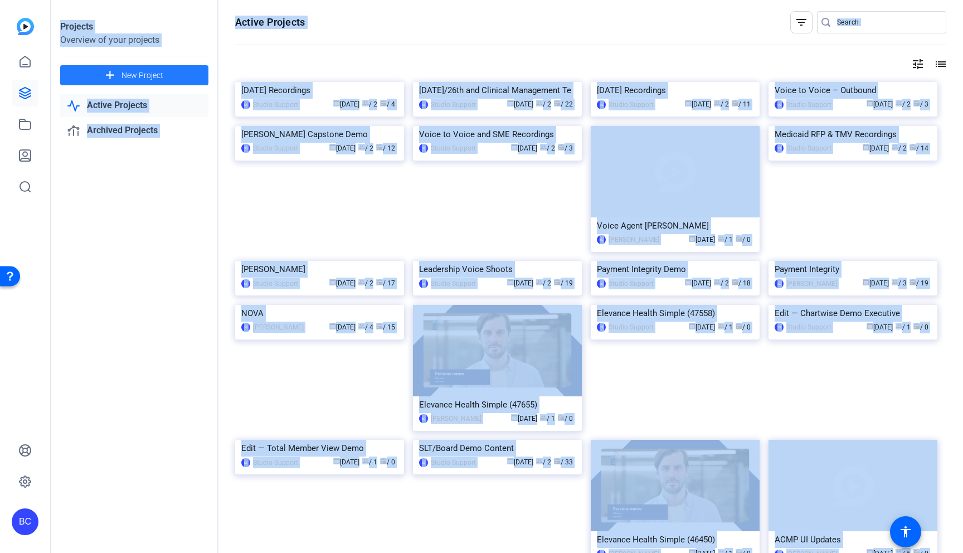
click at [129, 77] on span "New Project" at bounding box center [143, 76] width 42 height 12
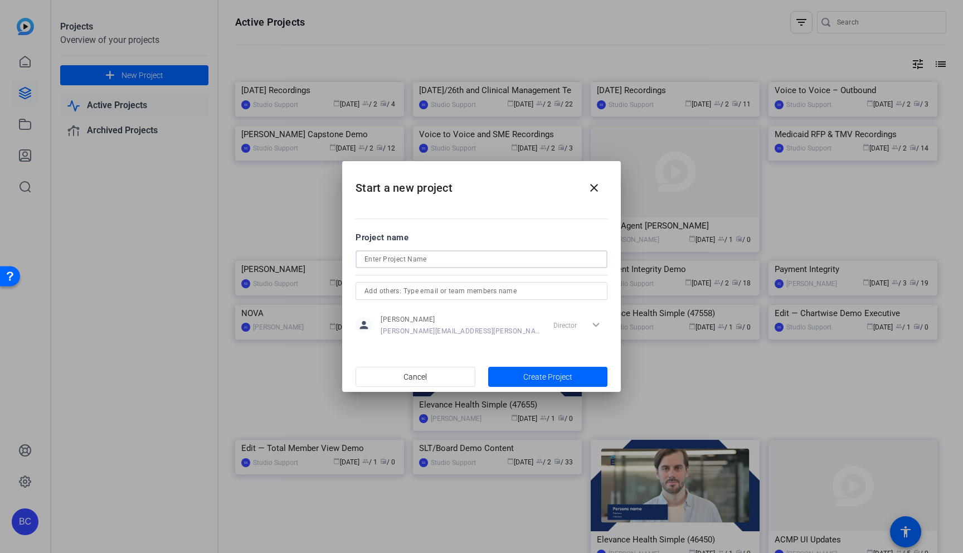
click at [406, 260] on input at bounding box center [482, 259] width 234 height 13
type input "EAB Pickup"
click at [442, 290] on input "text" at bounding box center [482, 290] width 234 height 13
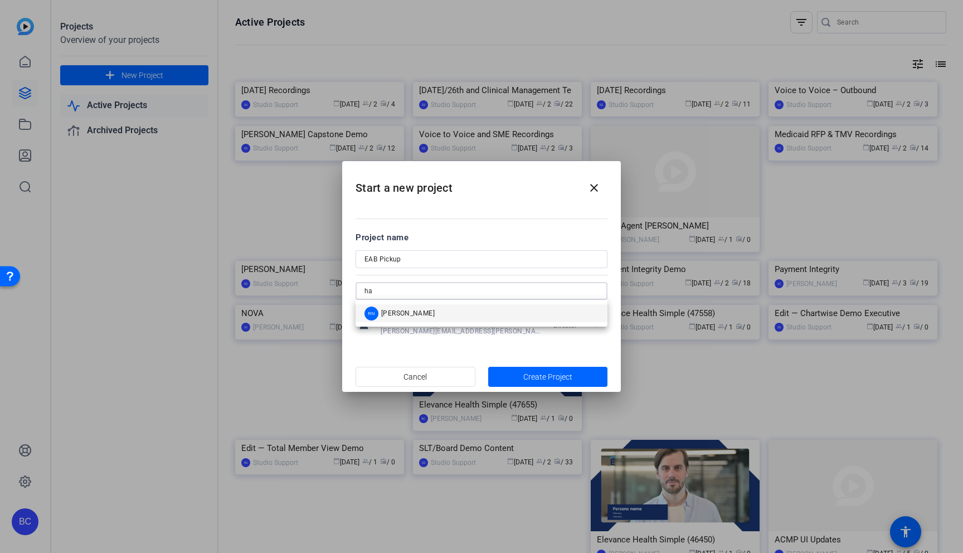
type input "h"
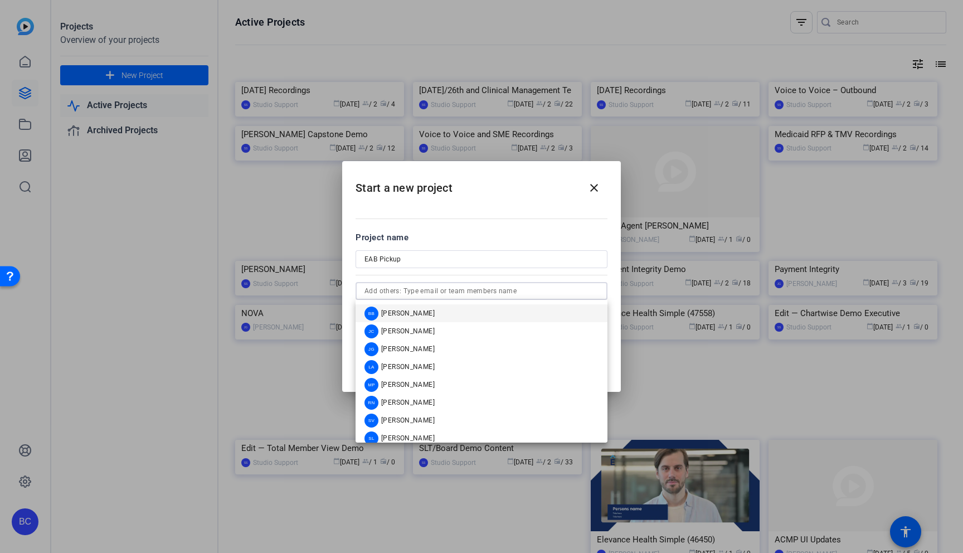
paste input "[PERSON_NAME][EMAIL_ADDRESS][DOMAIN_NAME]"
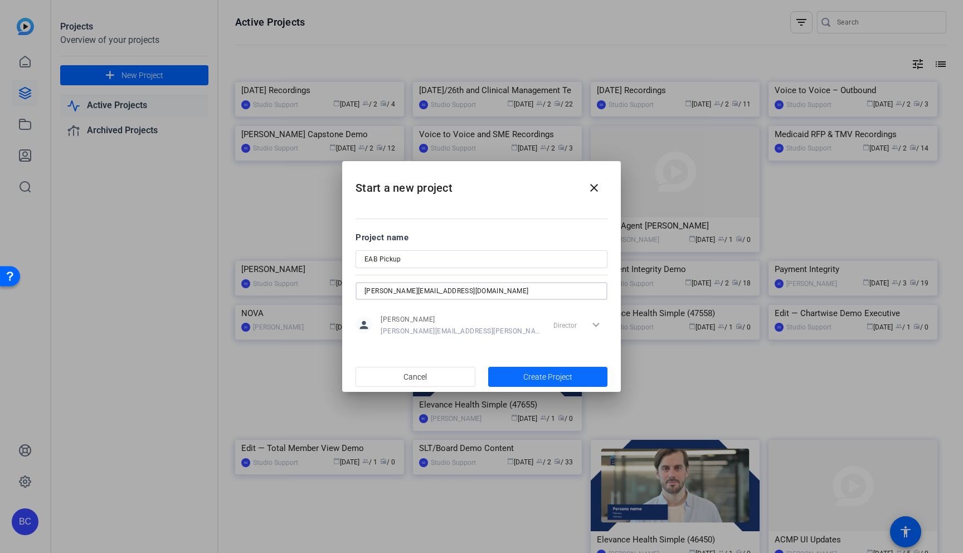
type input "[PERSON_NAME][EMAIL_ADDRESS][DOMAIN_NAME]"
click at [552, 375] on span "Create Project" at bounding box center [547, 377] width 49 height 12
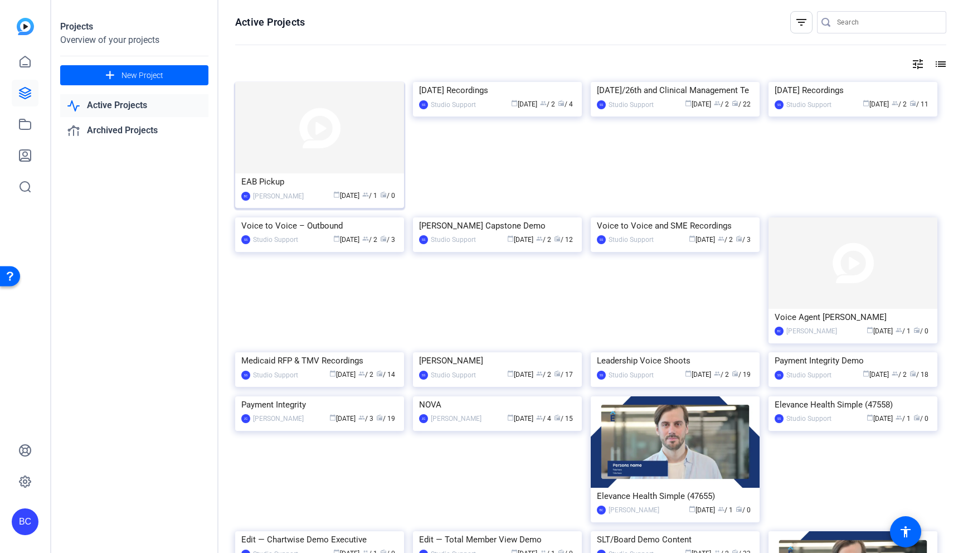
click at [354, 193] on span "calendar_today [DATE]" at bounding box center [346, 196] width 26 height 8
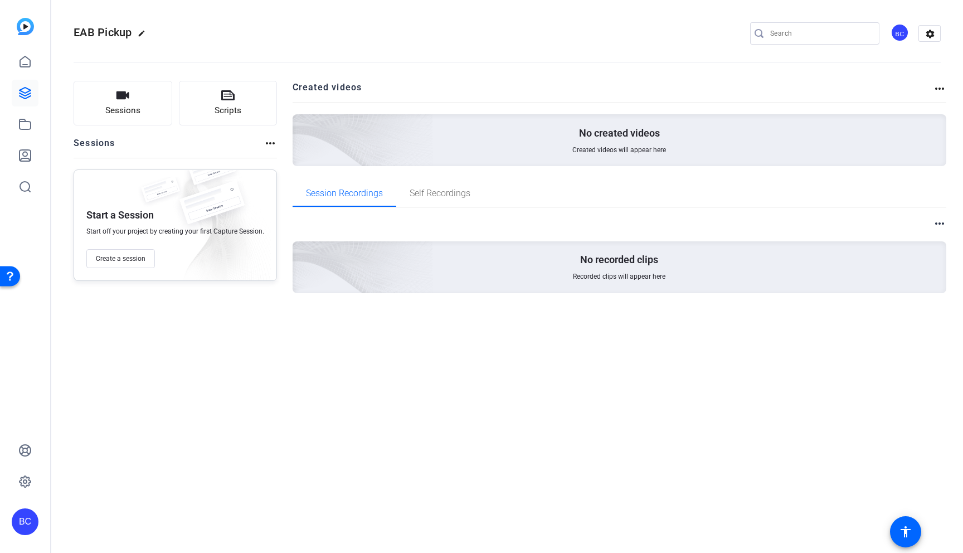
click at [142, 31] on mat-icon "edit" at bounding box center [144, 36] width 13 height 13
click at [145, 35] on input "EAB Pickup" at bounding box center [119, 33] width 73 height 13
click at [129, 259] on span "Create a session" at bounding box center [121, 258] width 50 height 9
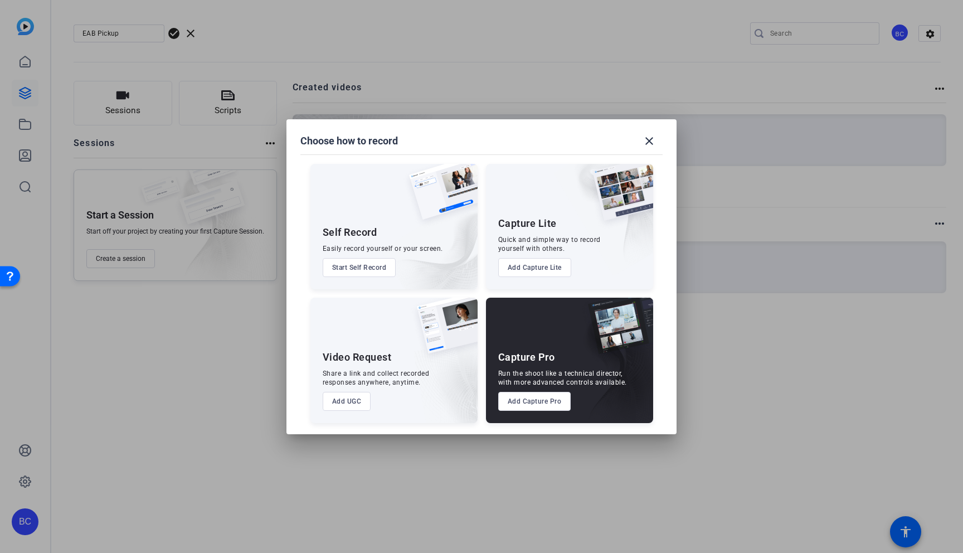
click at [531, 399] on button "Add Capture Pro" at bounding box center [534, 401] width 73 height 19
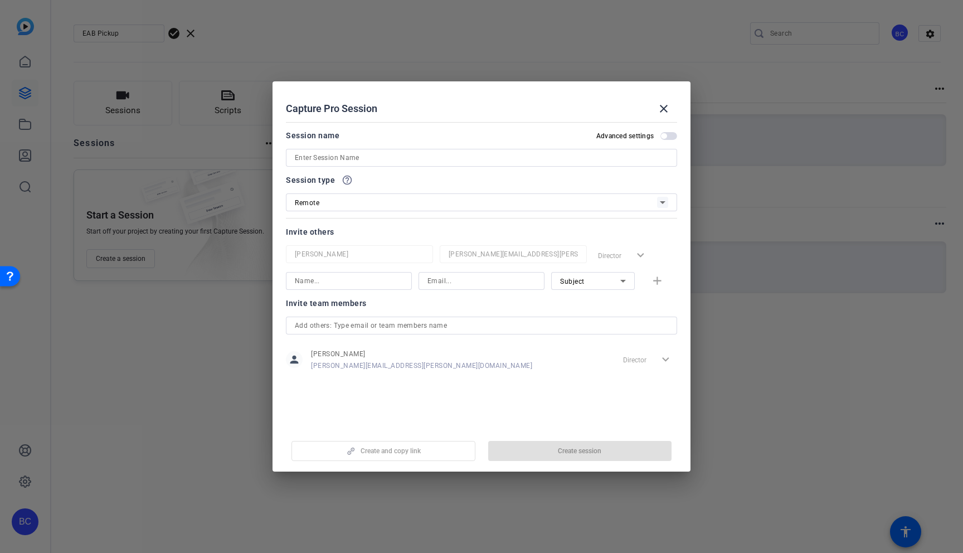
click at [378, 162] on input at bounding box center [481, 157] width 373 height 13
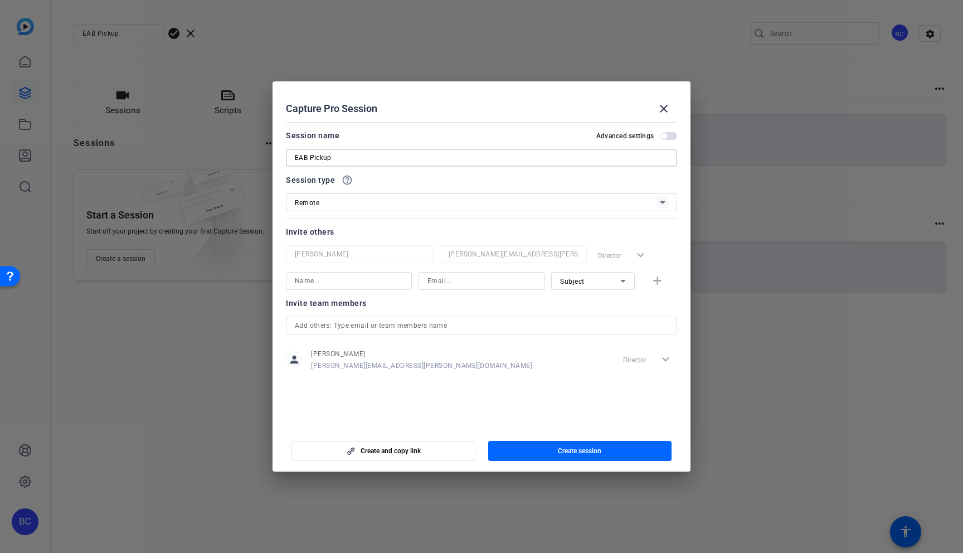
type input "EAB Pickup"
click at [346, 277] on input at bounding box center [349, 280] width 108 height 13
type input "[PERSON_NAME]"
click at [469, 281] on input at bounding box center [482, 280] width 108 height 13
paste input "[PERSON_NAME][EMAIL_ADDRESS][DOMAIN_NAME]"
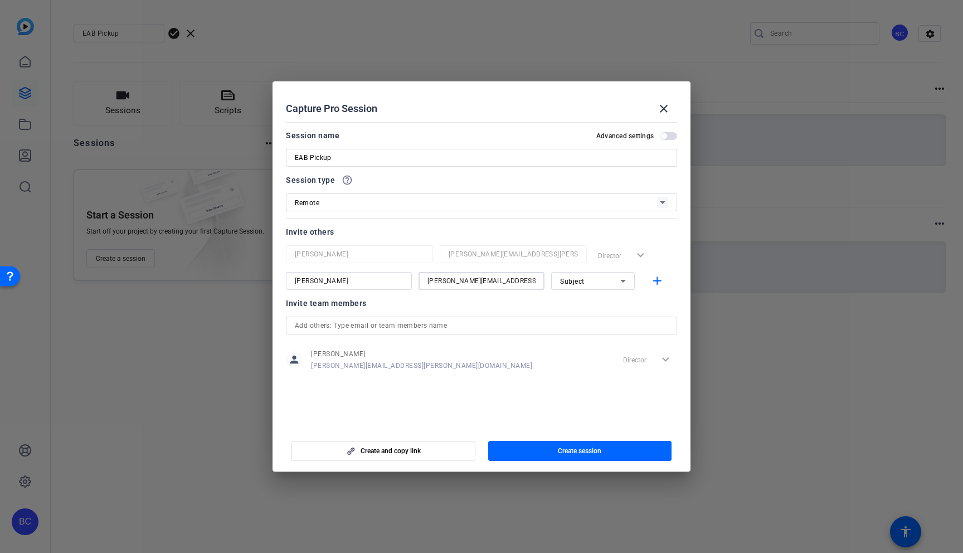
type input "[PERSON_NAME][EMAIL_ADDRESS][DOMAIN_NAME]"
click at [626, 281] on icon at bounding box center [623, 280] width 13 height 13
click at [573, 337] on span "Subject" at bounding box center [572, 338] width 24 height 13
click at [659, 137] on span "button" at bounding box center [664, 136] width 6 height 6
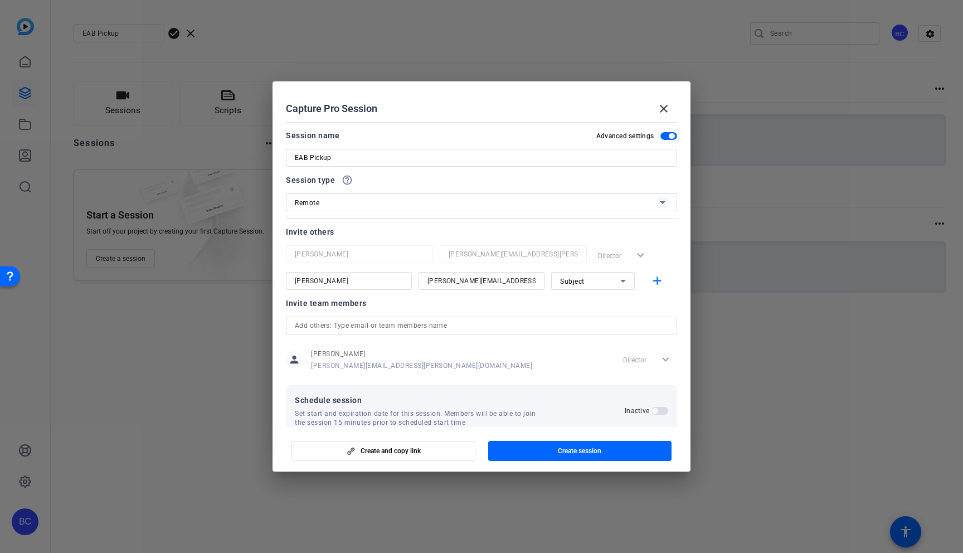
scroll to position [21, 0]
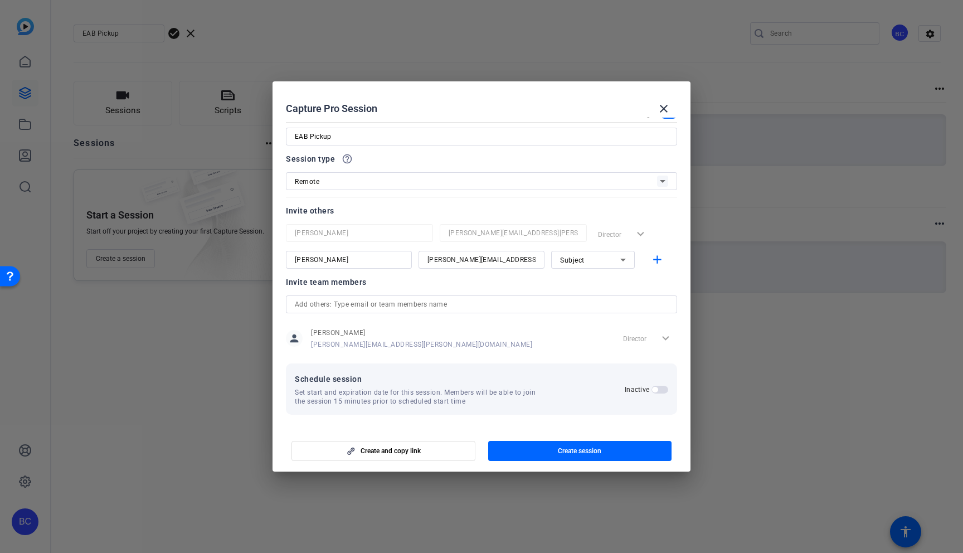
click at [656, 391] on span "button" at bounding box center [655, 390] width 6 height 6
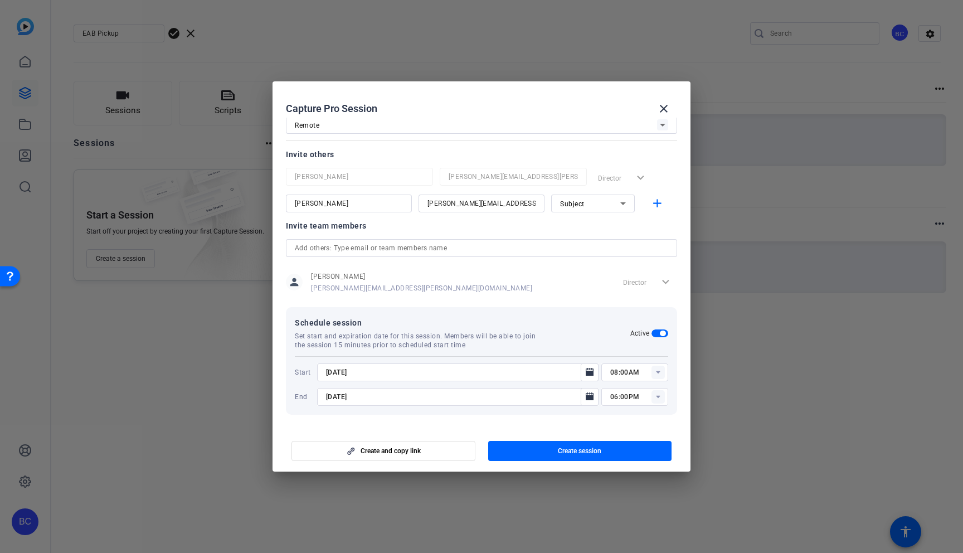
scroll to position [77, 0]
click at [657, 372] on icon at bounding box center [658, 373] width 4 height 3
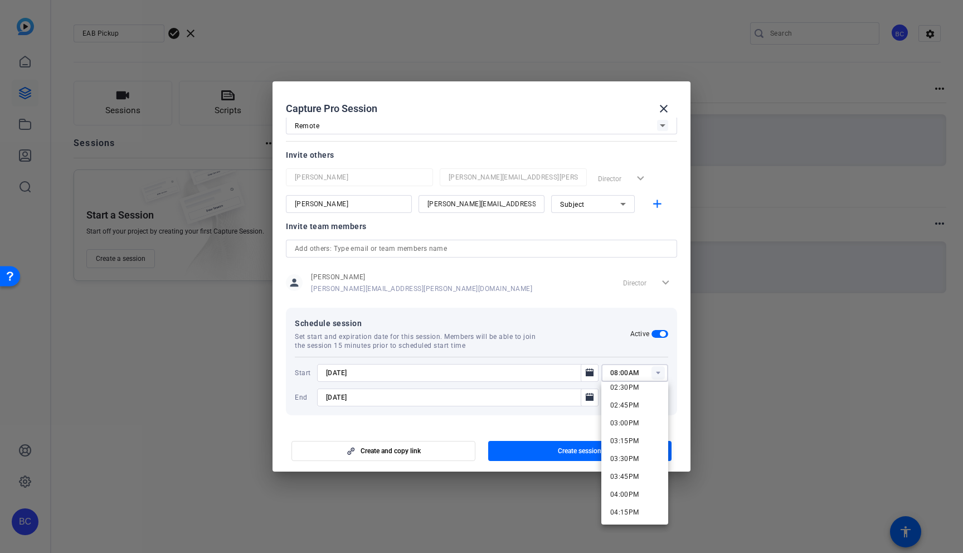
scroll to position [1043, 0]
click at [637, 422] on span "03:00PM" at bounding box center [624, 423] width 29 height 8
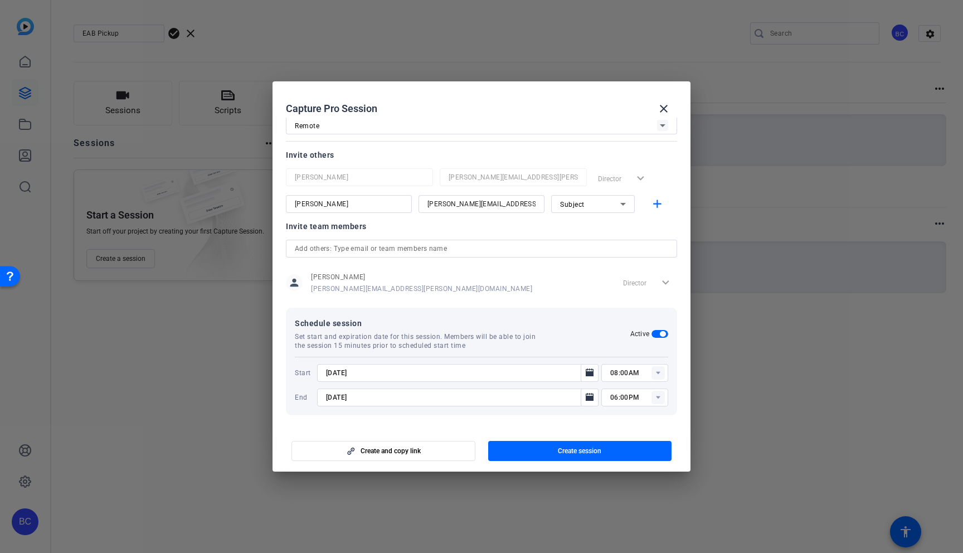
type input "03:00PM"
click at [641, 397] on input "06:00PM" at bounding box center [639, 397] width 58 height 13
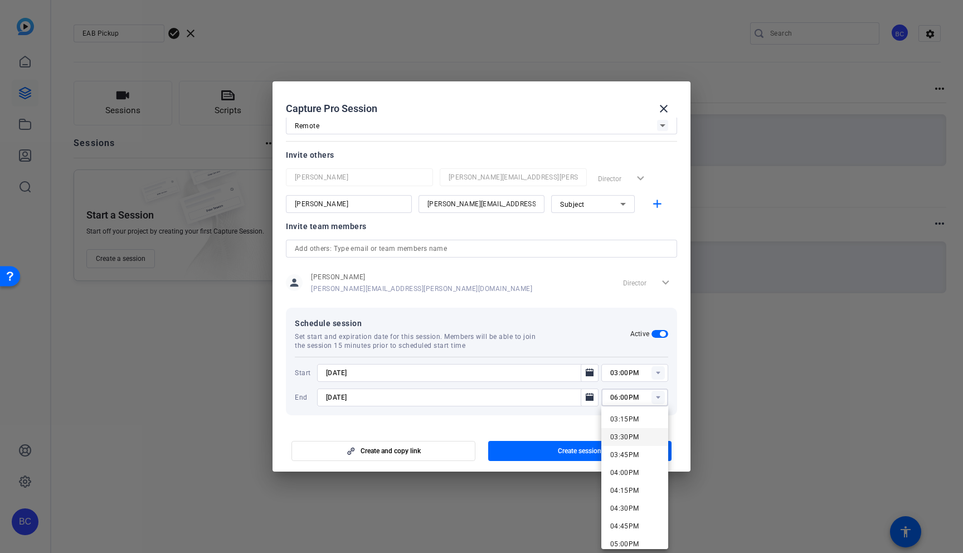
scroll to position [1086, 0]
click at [633, 436] on span "03:30PM" at bounding box center [624, 440] width 29 height 8
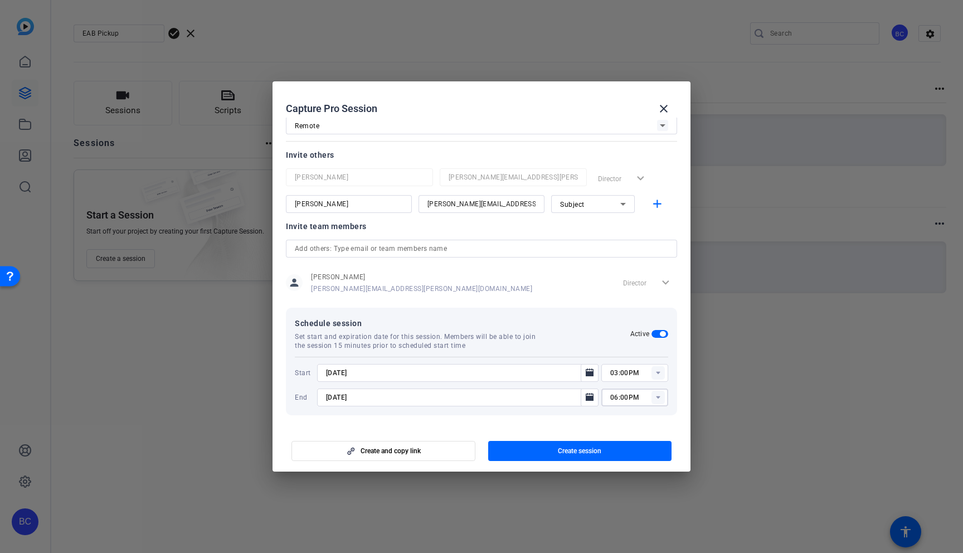
type input "03:30PM"
click at [586, 449] on span "Create session" at bounding box center [579, 451] width 43 height 9
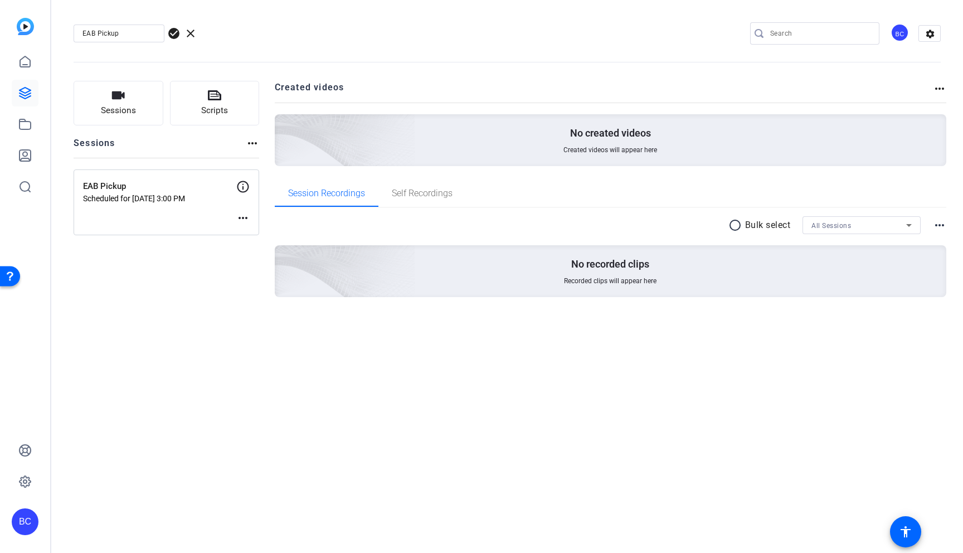
click at [241, 216] on mat-icon "more_horiz" at bounding box center [242, 217] width 13 height 13
click at [241, 216] on div at bounding box center [481, 276] width 963 height 553
click at [180, 196] on p "Scheduled for [DATE] 3:00 PM" at bounding box center [159, 198] width 153 height 9
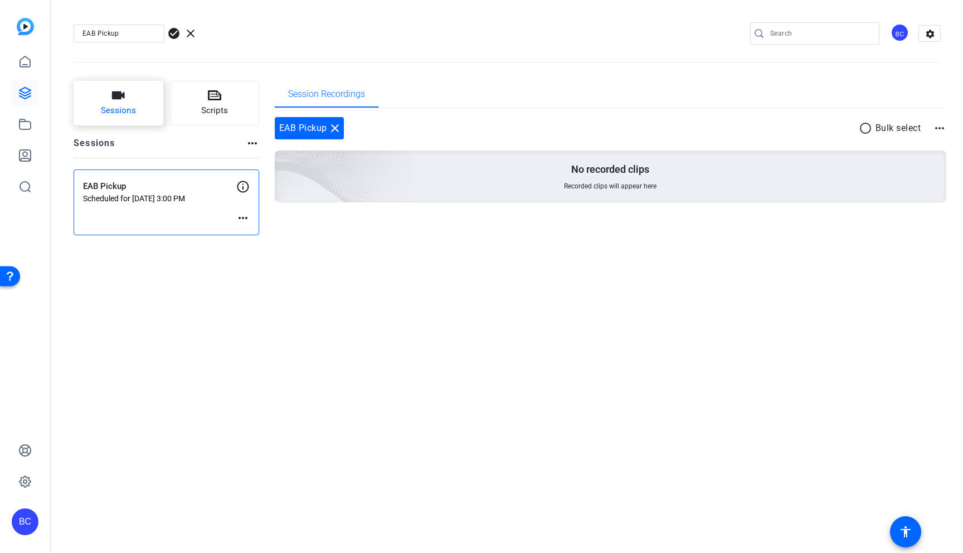
click at [125, 105] on span "Sessions" at bounding box center [118, 110] width 35 height 13
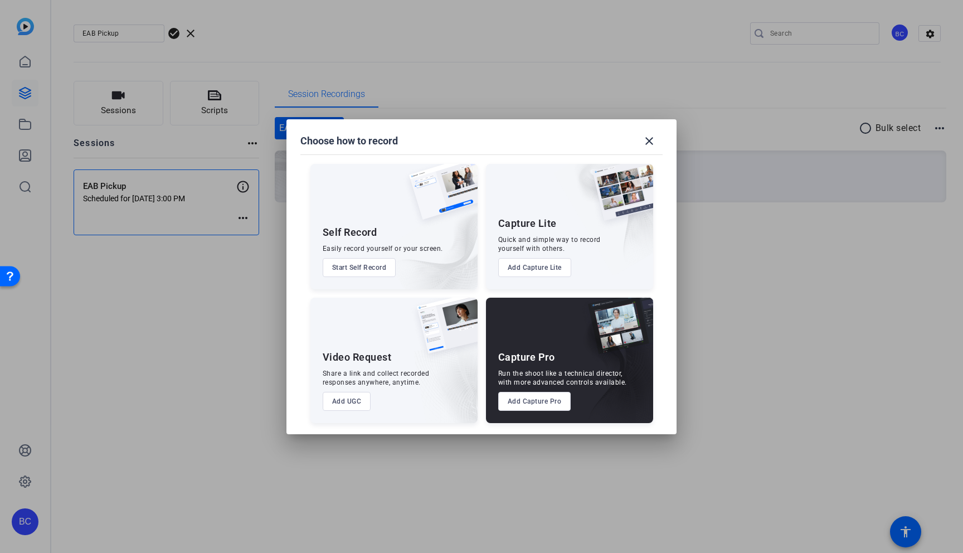
click at [125, 105] on div at bounding box center [481, 276] width 963 height 553
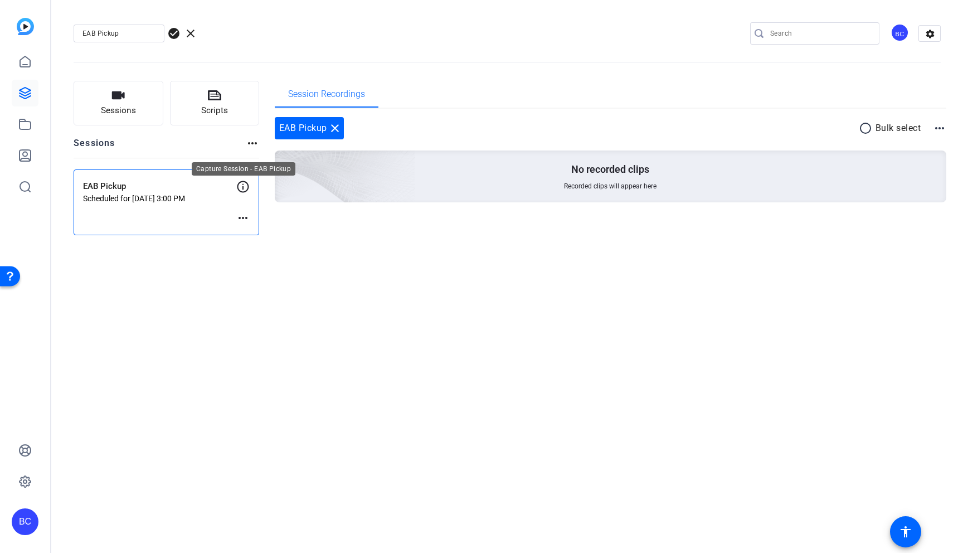
click at [244, 182] on icon at bounding box center [242, 186] width 13 height 13
click at [242, 186] on icon at bounding box center [242, 186] width 13 height 13
click at [148, 195] on p "Scheduled for [DATE] 3:00 PM" at bounding box center [159, 198] width 153 height 9
click at [116, 185] on p "EAB Pickup" at bounding box center [159, 186] width 153 height 13
click at [240, 220] on mat-icon "more_horiz" at bounding box center [242, 217] width 13 height 13
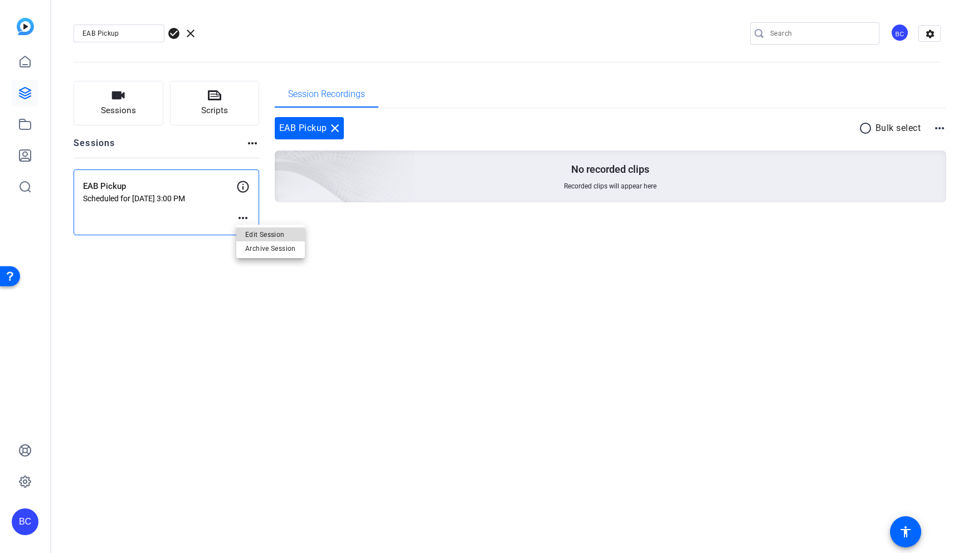
click at [260, 235] on span "Edit Session" at bounding box center [270, 234] width 51 height 13
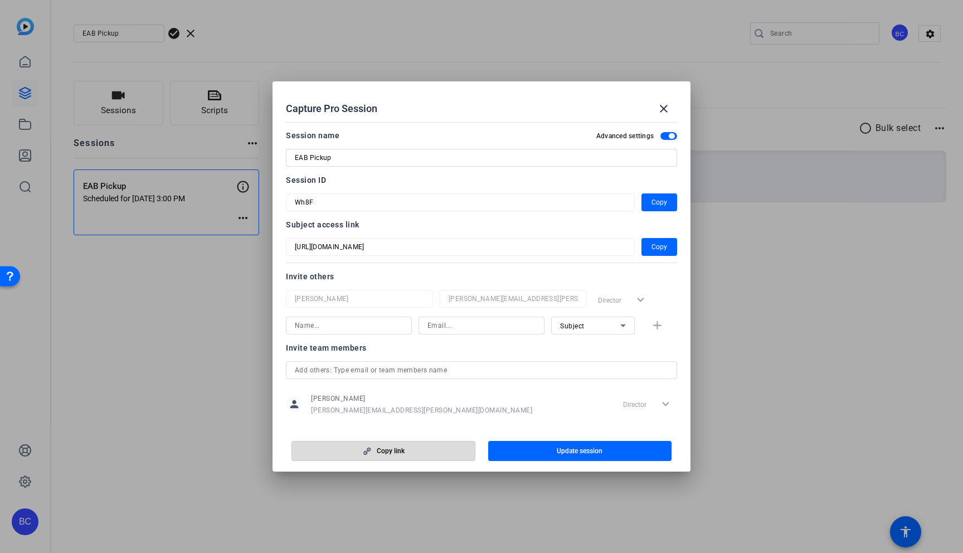
click at [402, 448] on span "Copy link" at bounding box center [391, 451] width 28 height 9
click at [659, 106] on mat-icon "close" at bounding box center [663, 108] width 13 height 13
